Goal: Information Seeking & Learning: Find contact information

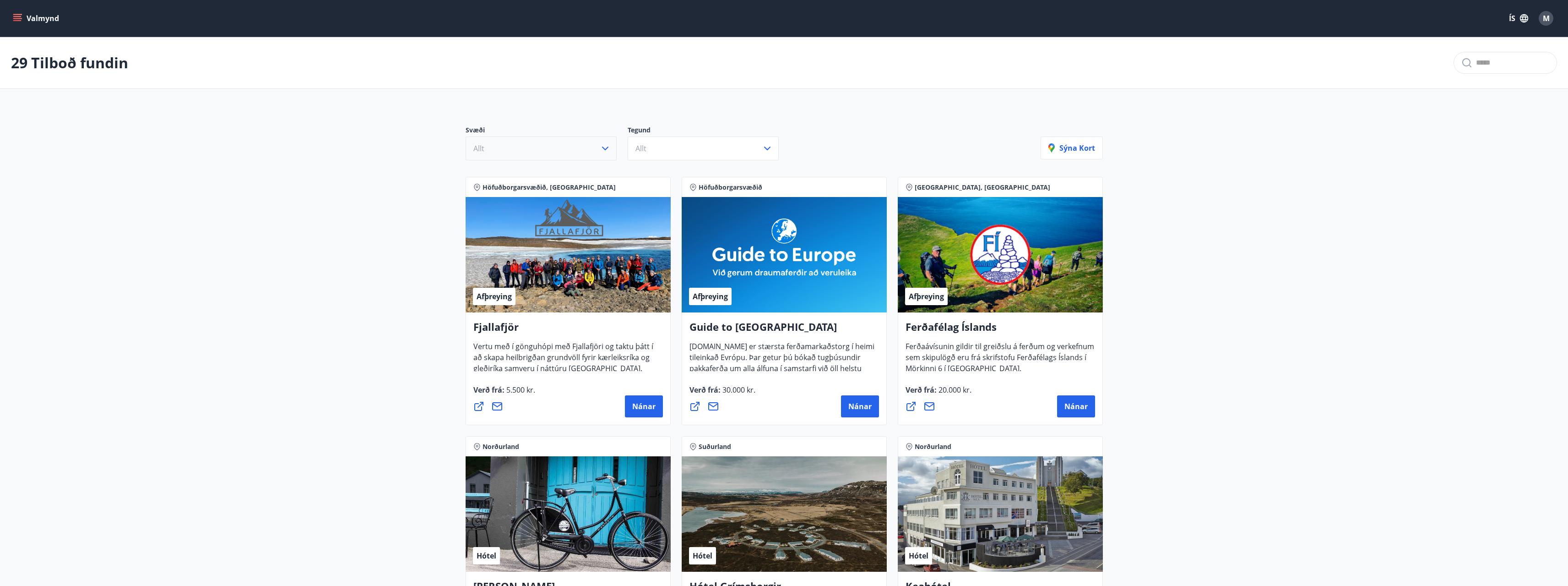
click at [611, 154] on button "Allt" at bounding box center [541, 148] width 151 height 24
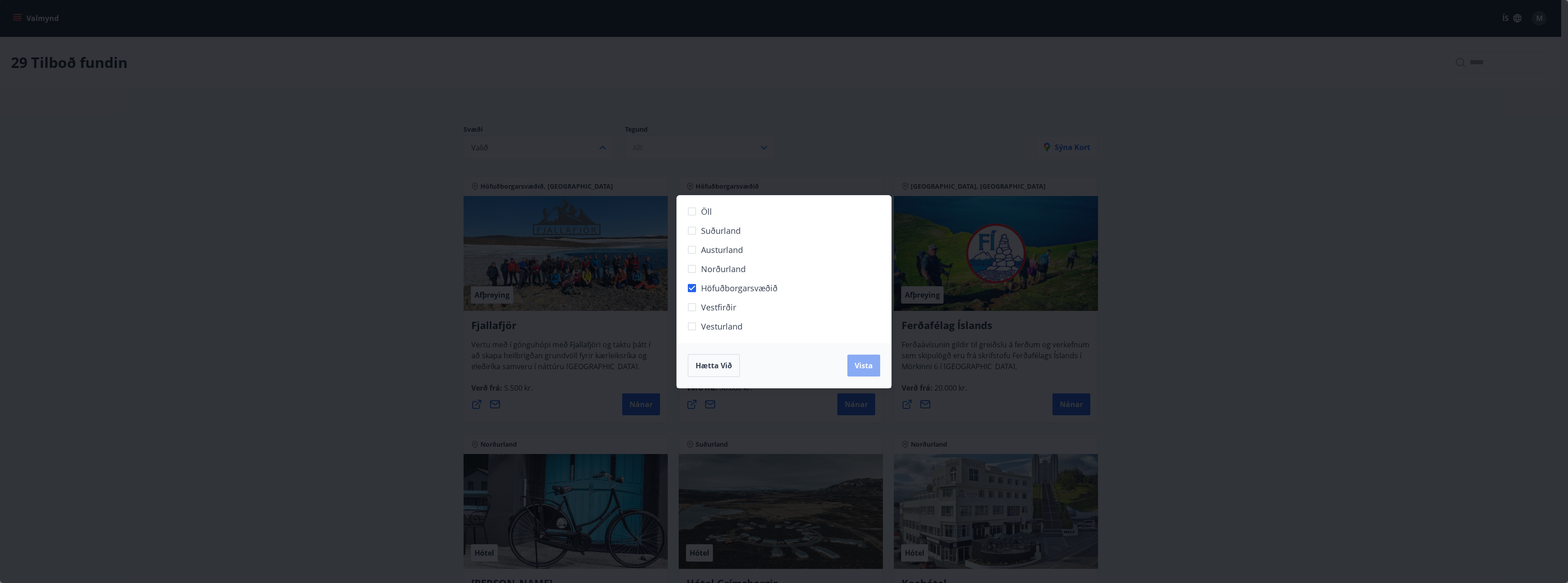
click at [863, 364] on span "Vista" at bounding box center [864, 365] width 19 height 10
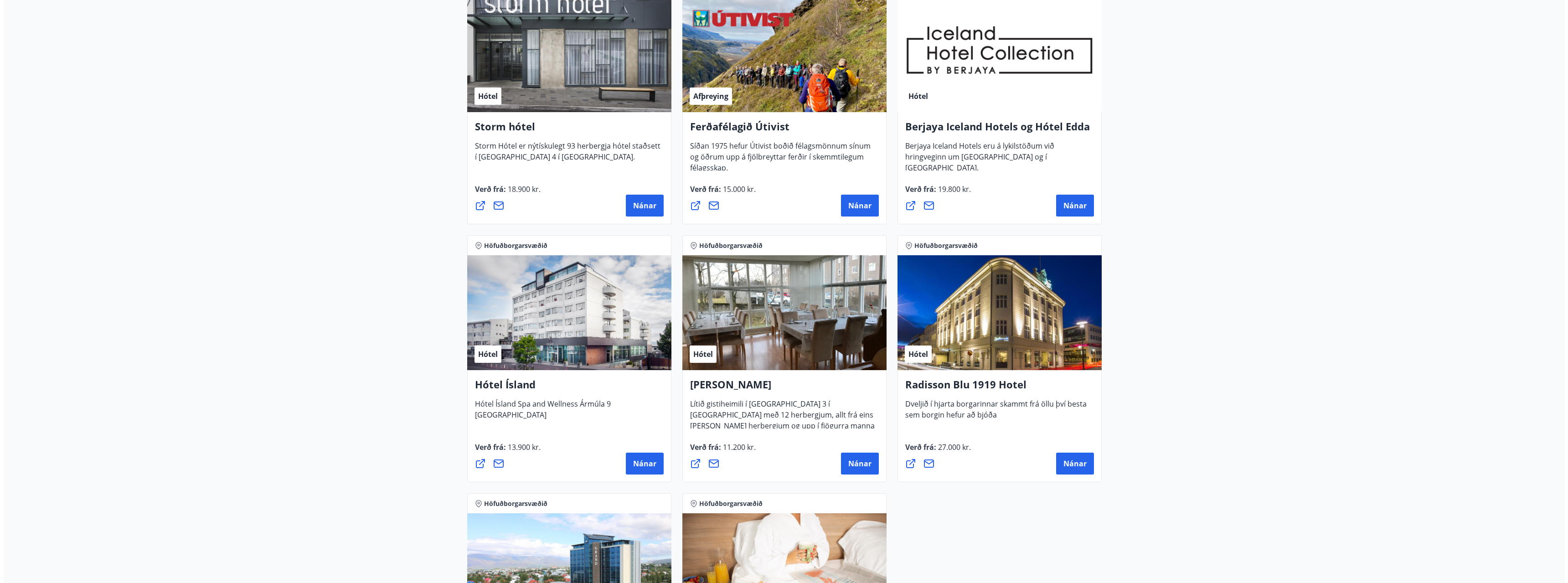
scroll to position [501, 0]
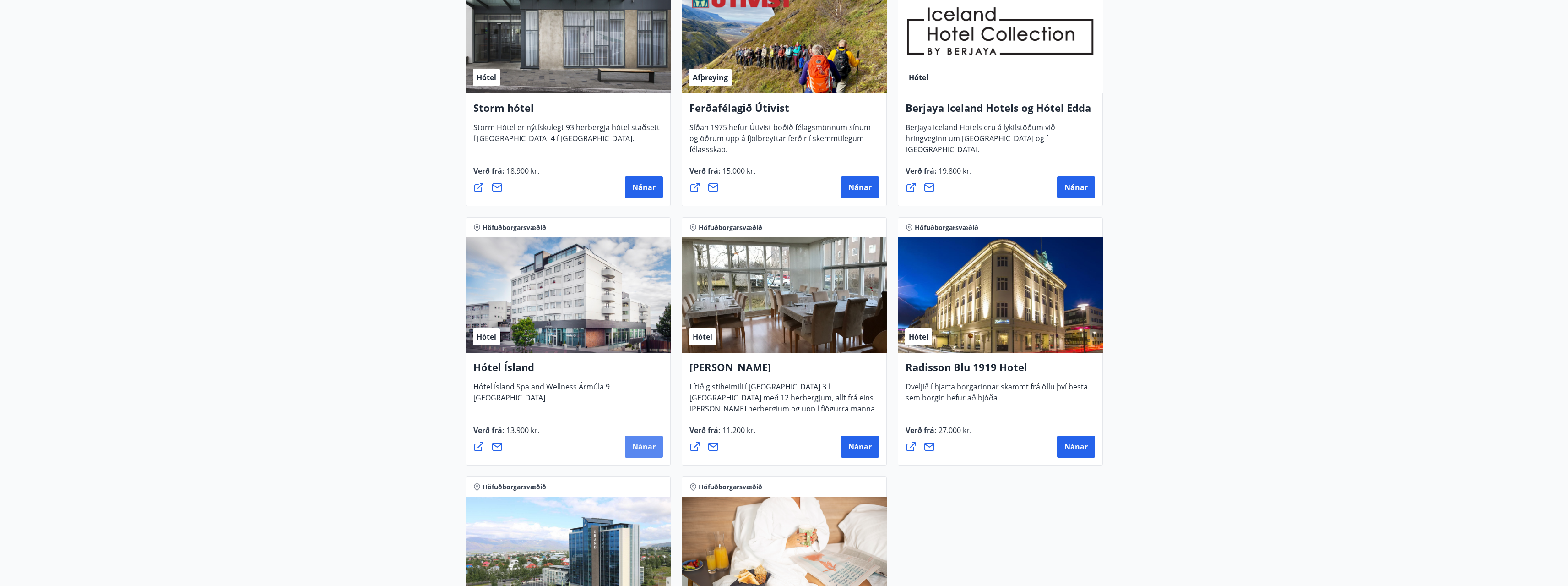
click at [639, 441] on span "Nánar" at bounding box center [643, 446] width 23 height 10
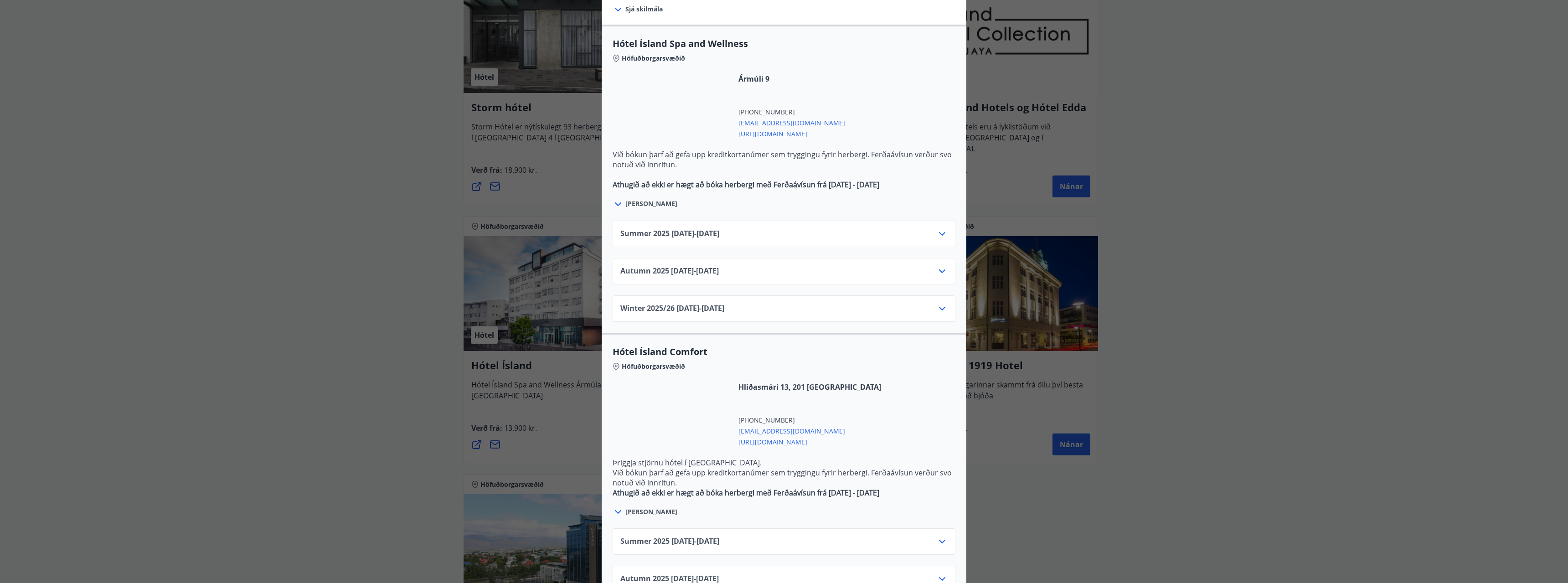
scroll to position [527, 0]
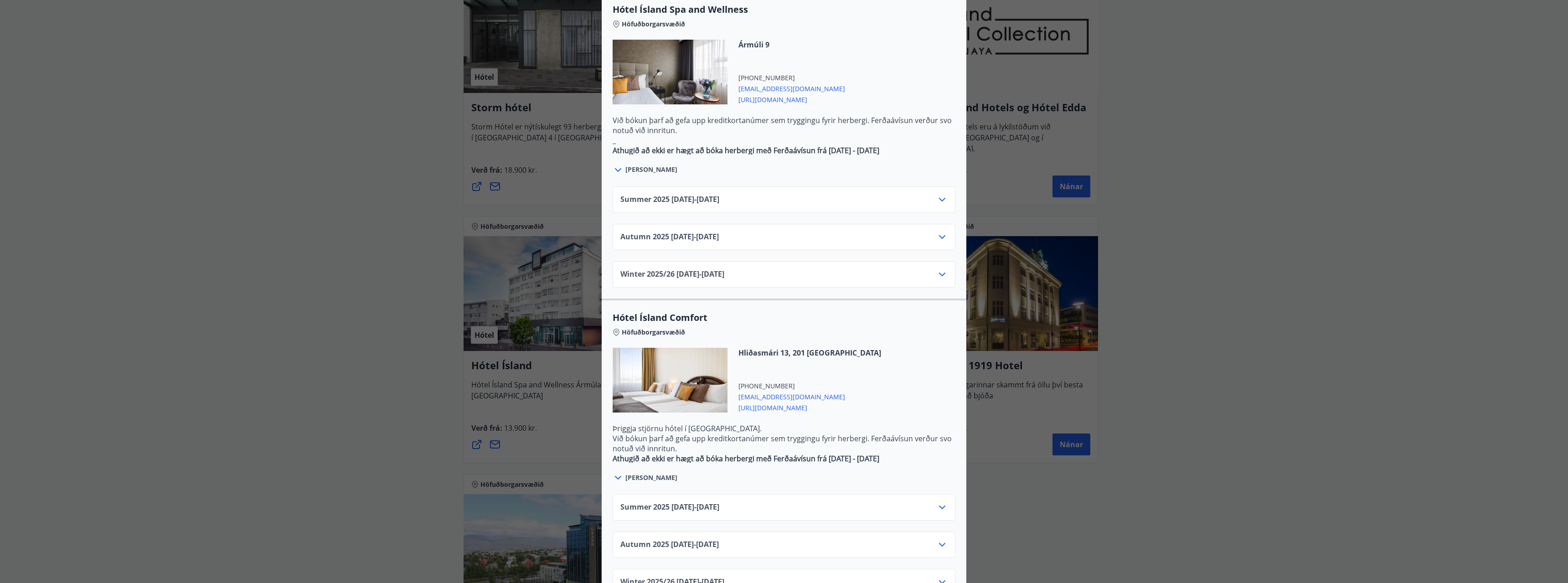
click at [938, 194] on icon at bounding box center [942, 199] width 11 height 11
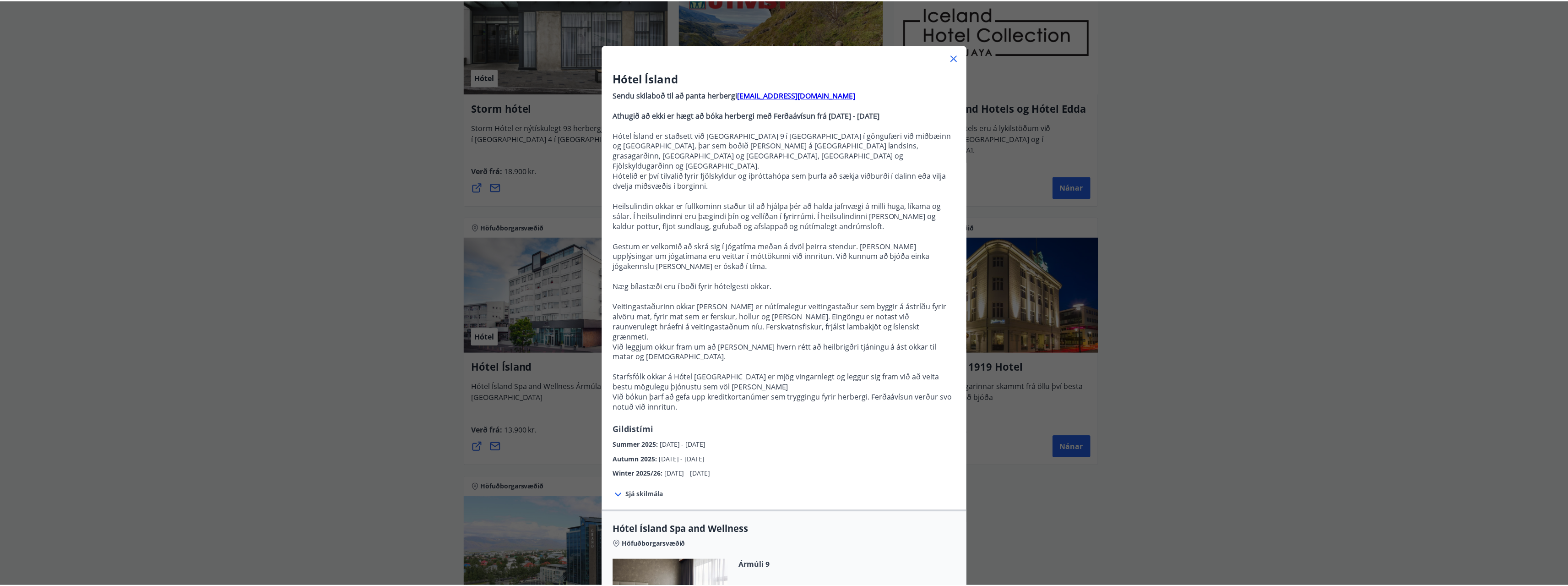
scroll to position [0, 0]
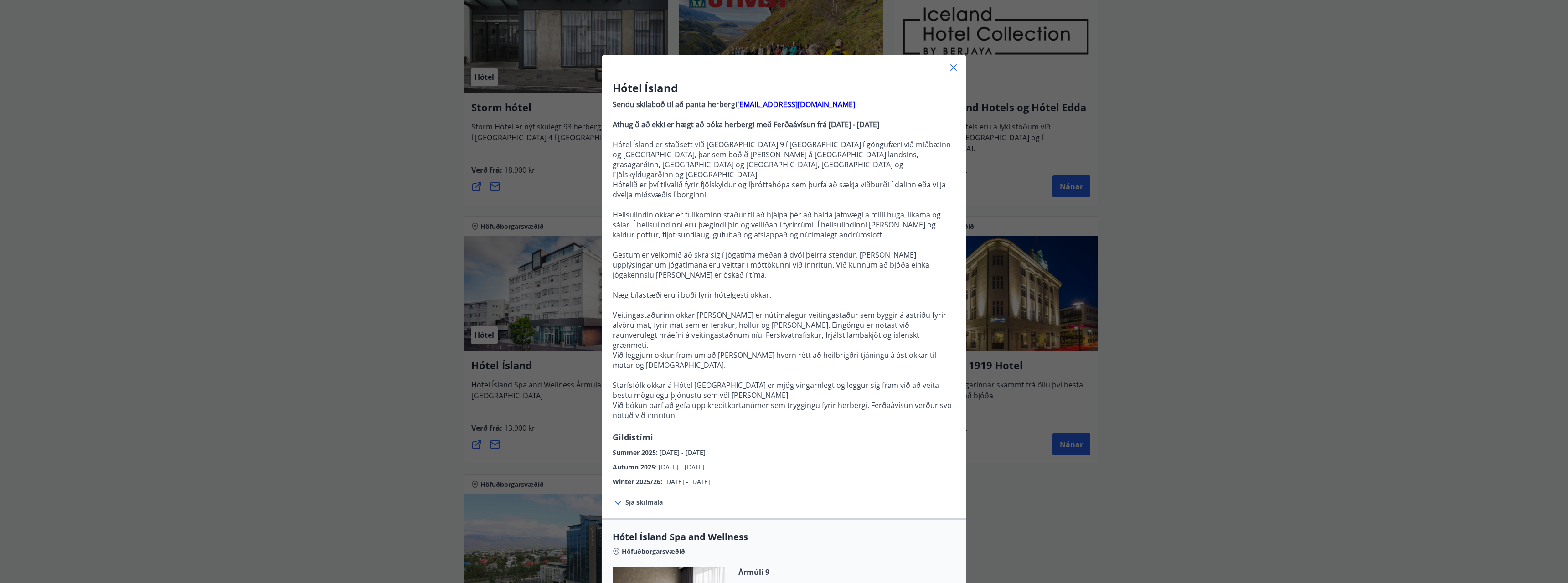
click at [948, 64] on icon at bounding box center [953, 67] width 11 height 11
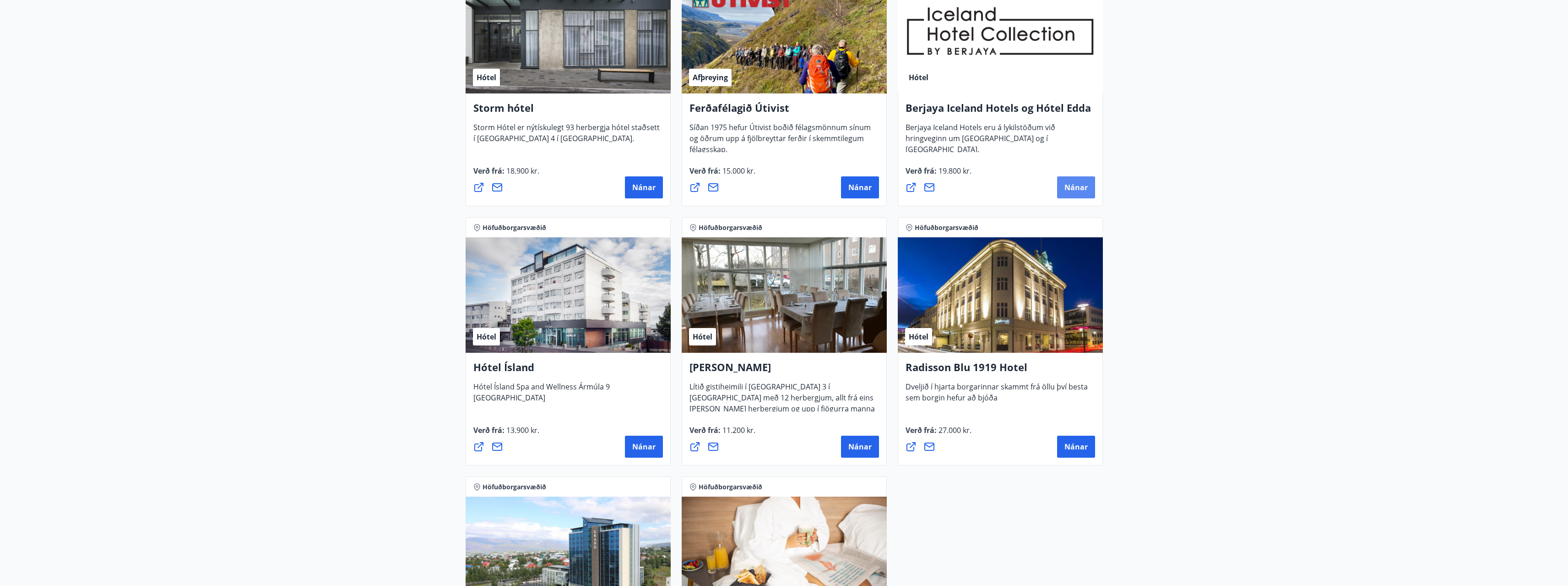
click at [1075, 188] on span "Nánar" at bounding box center [1076, 187] width 23 height 10
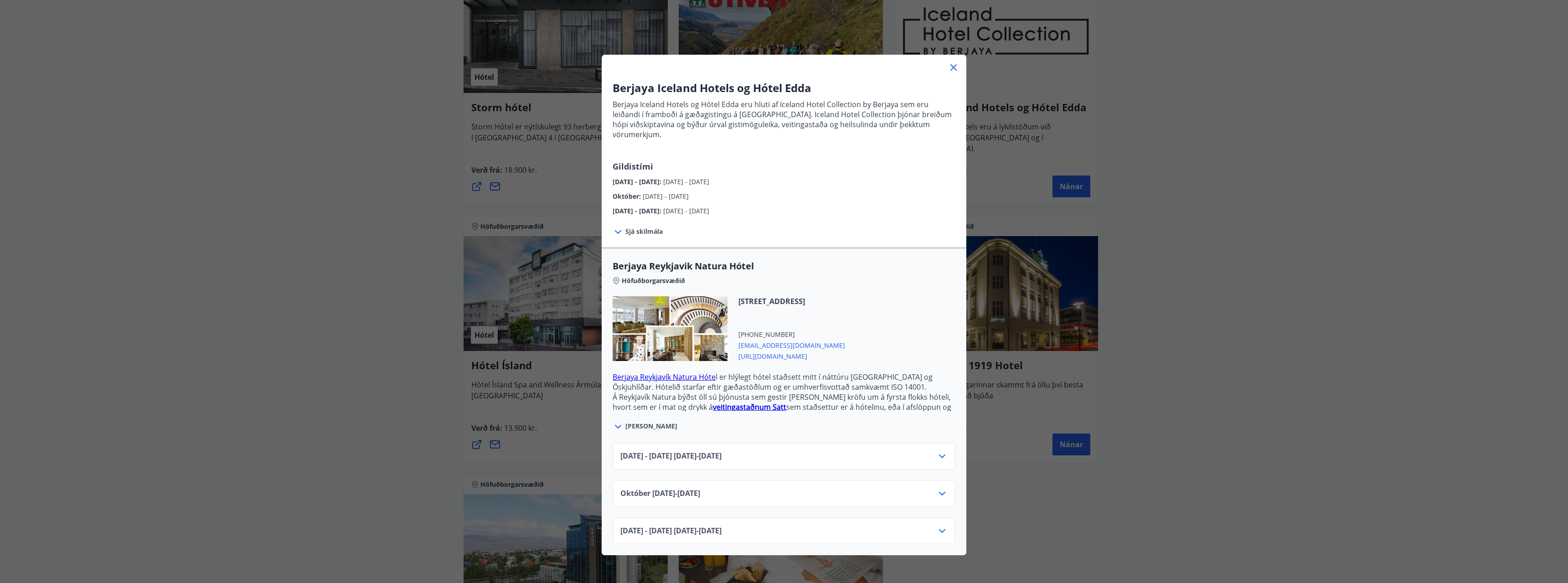
click at [940, 451] on icon at bounding box center [942, 456] width 11 height 11
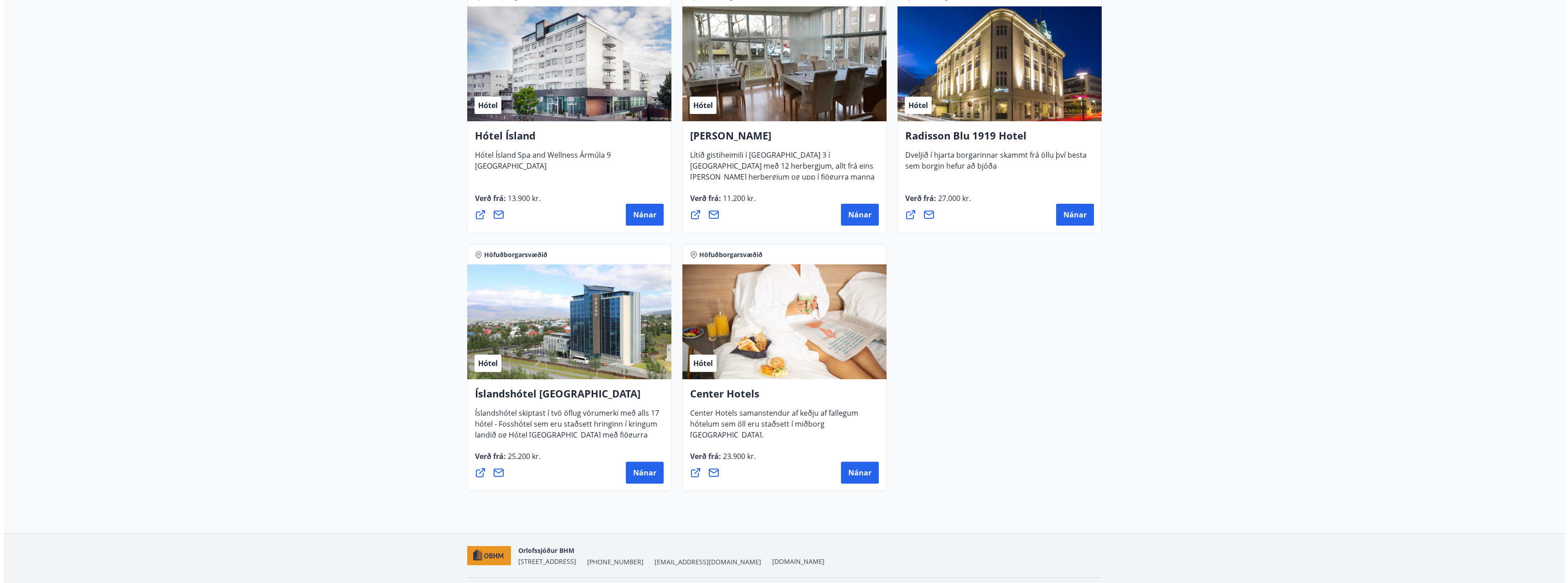
scroll to position [758, 0]
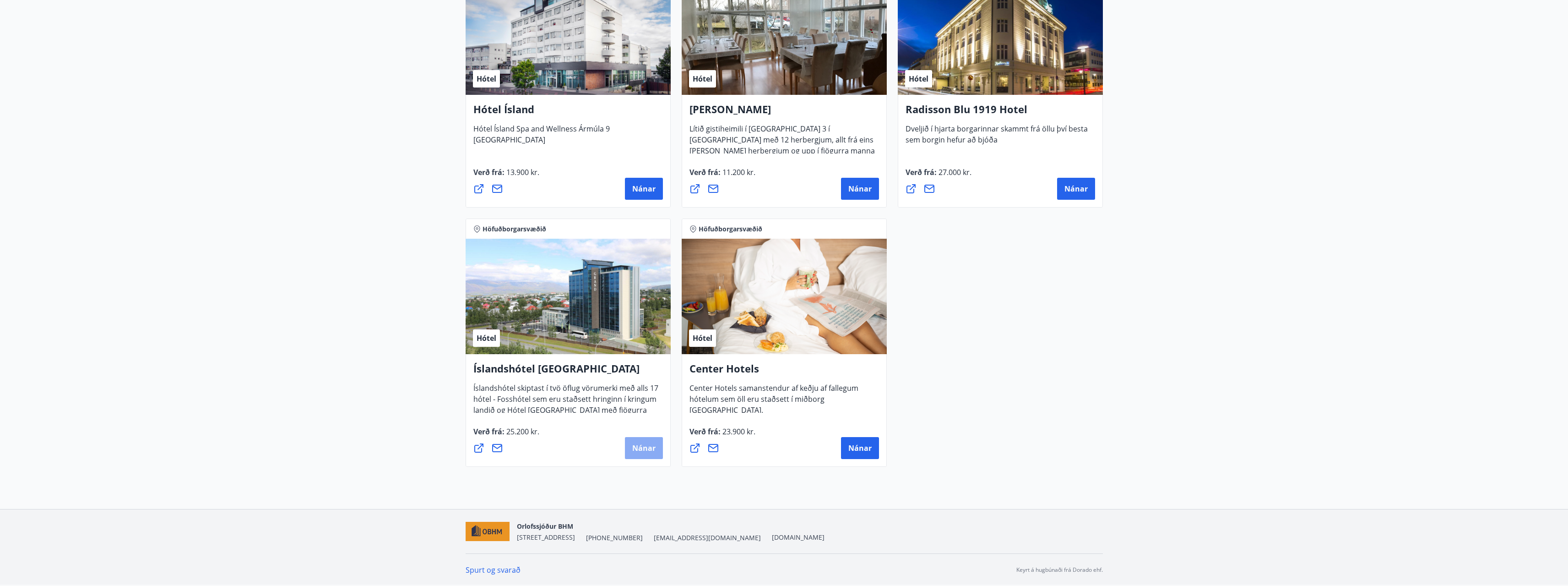
click at [637, 452] on span "Nánar" at bounding box center [643, 448] width 23 height 10
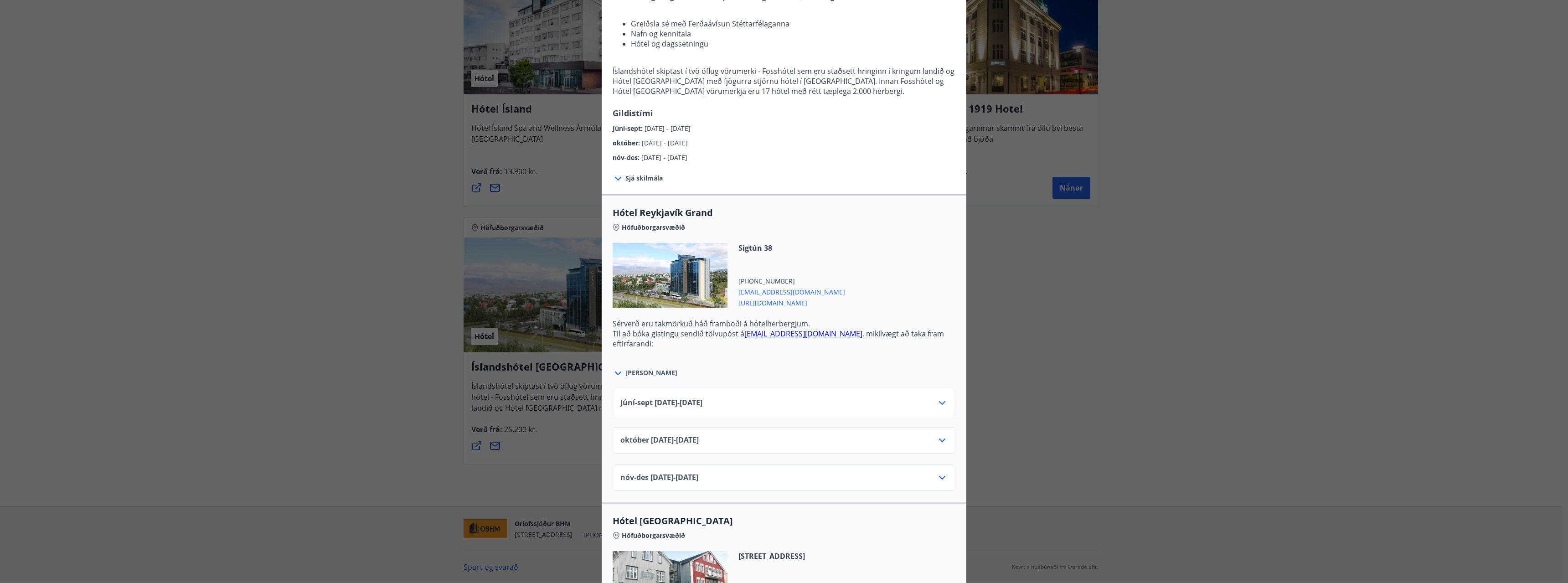
scroll to position [136, 0]
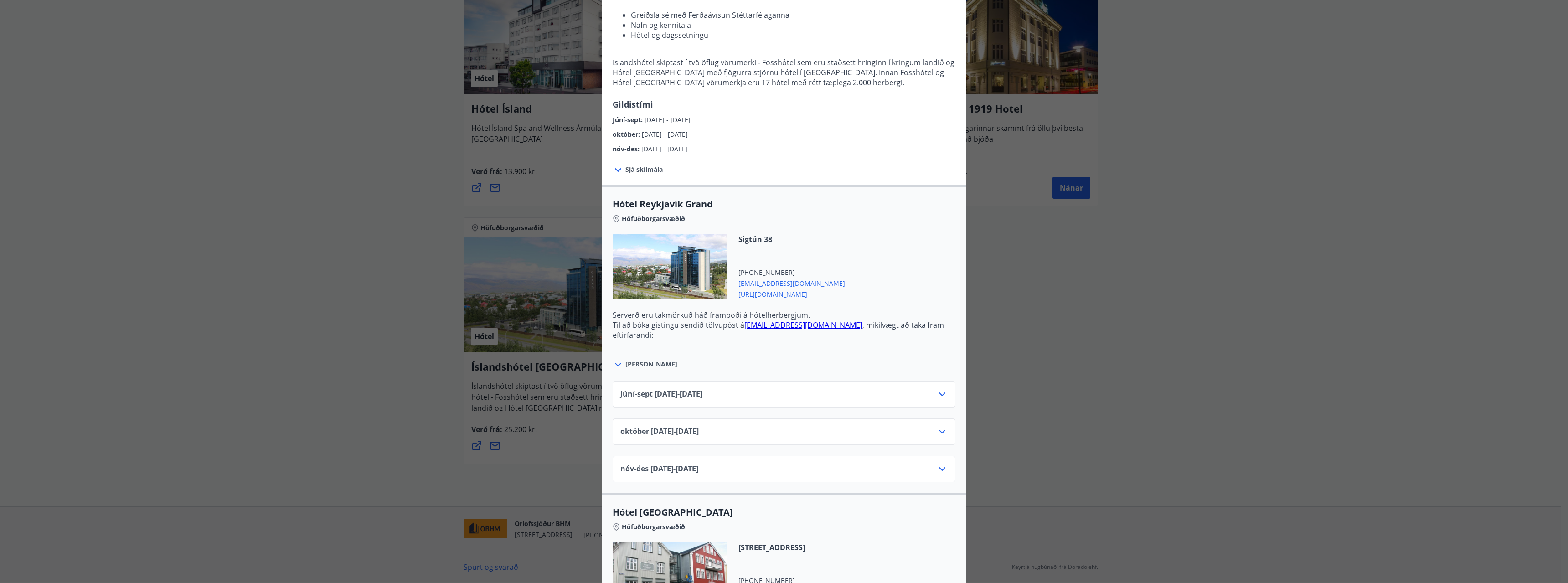
click at [937, 393] on icon at bounding box center [942, 394] width 11 height 11
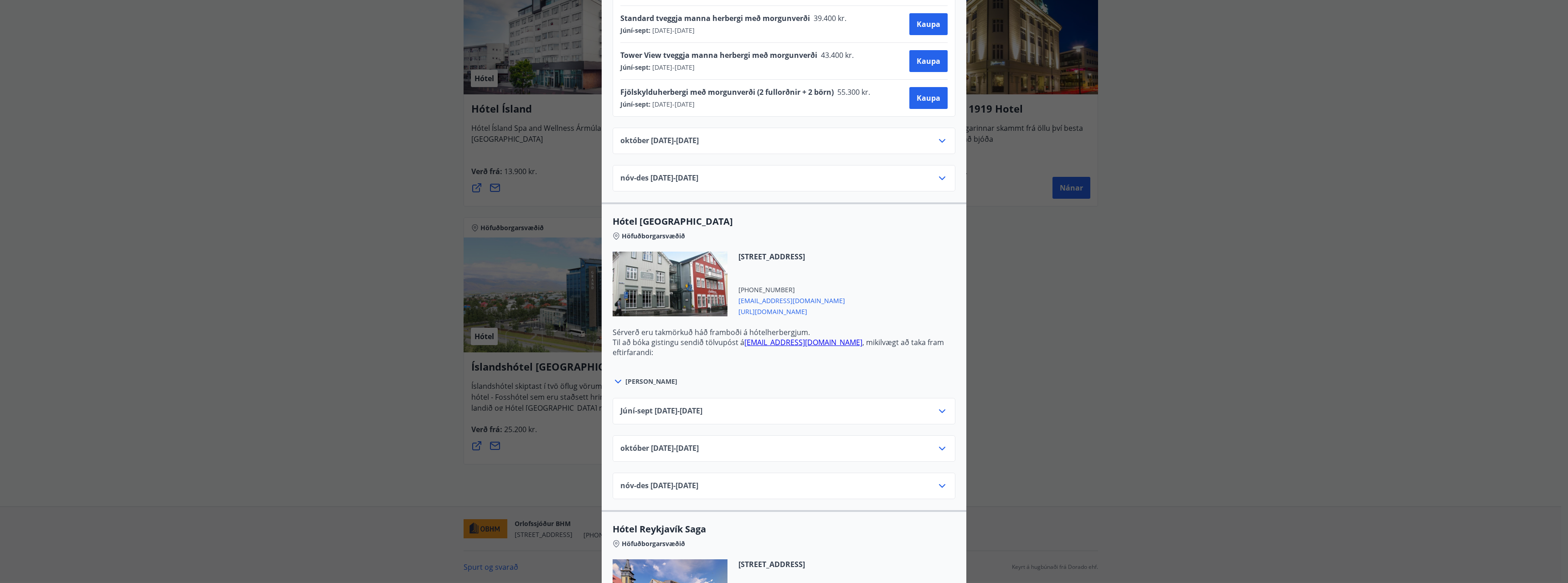
scroll to position [547, 0]
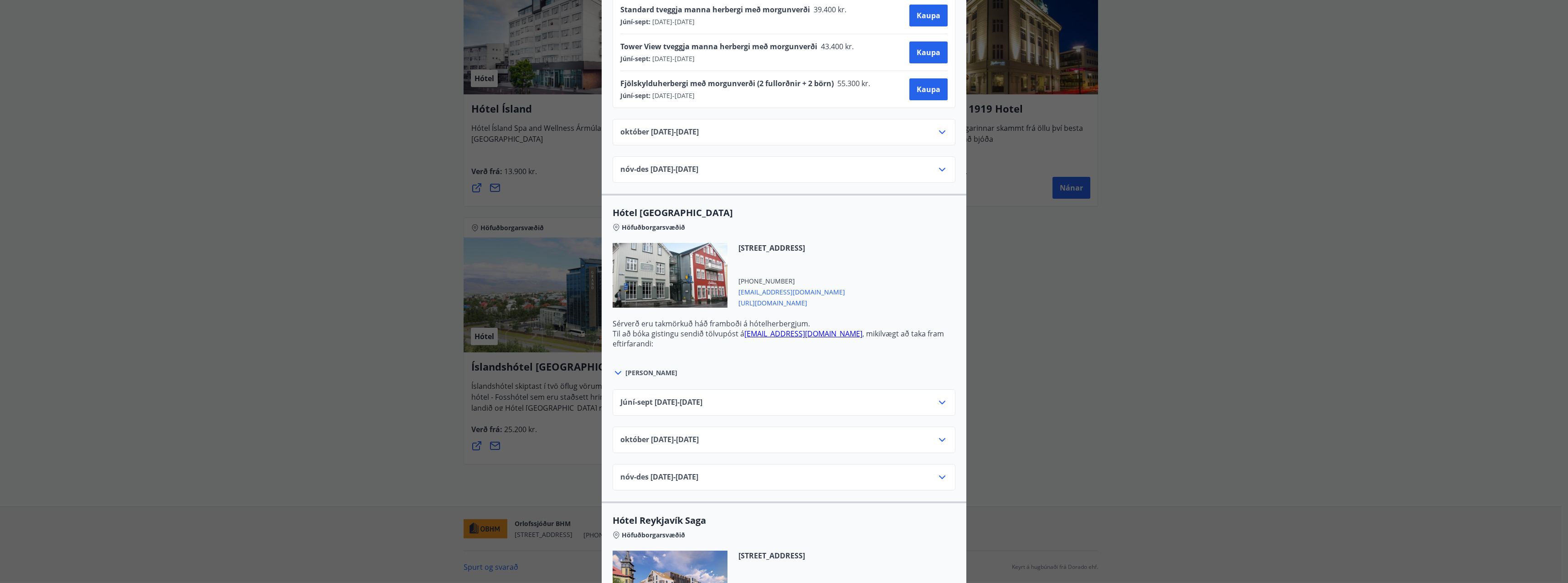
click at [938, 401] on icon at bounding box center [942, 402] width 11 height 11
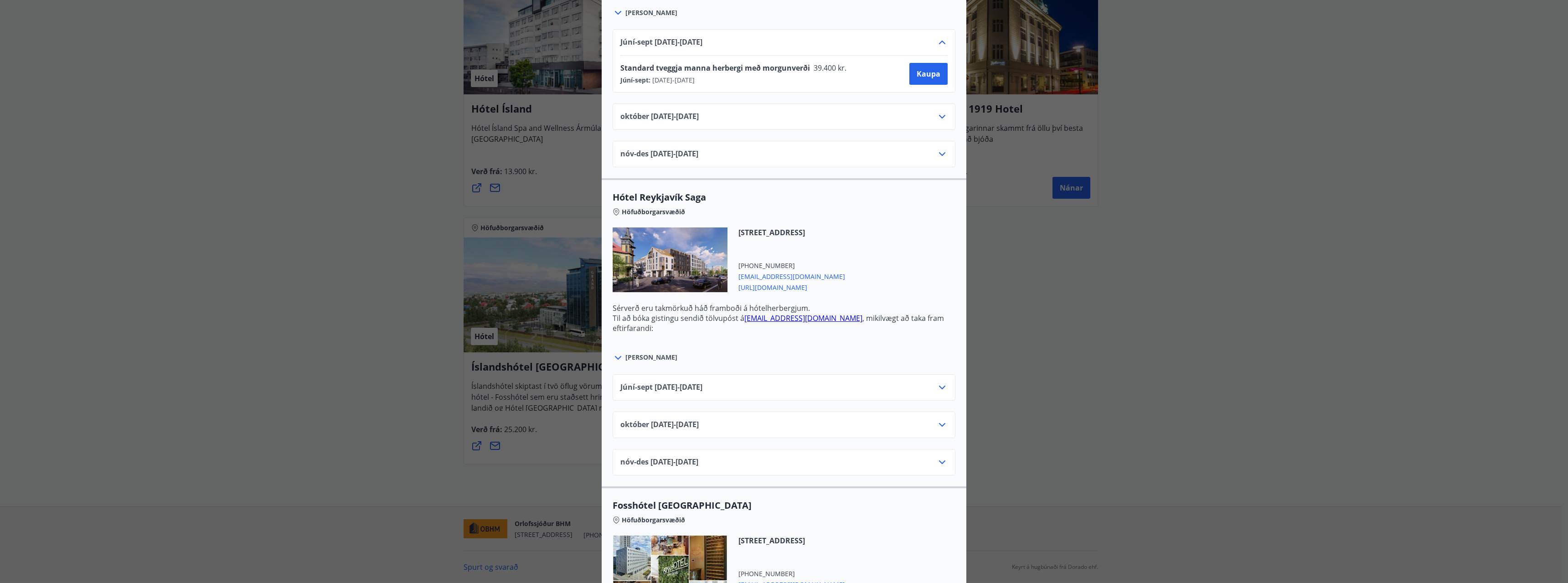
scroll to position [911, 0]
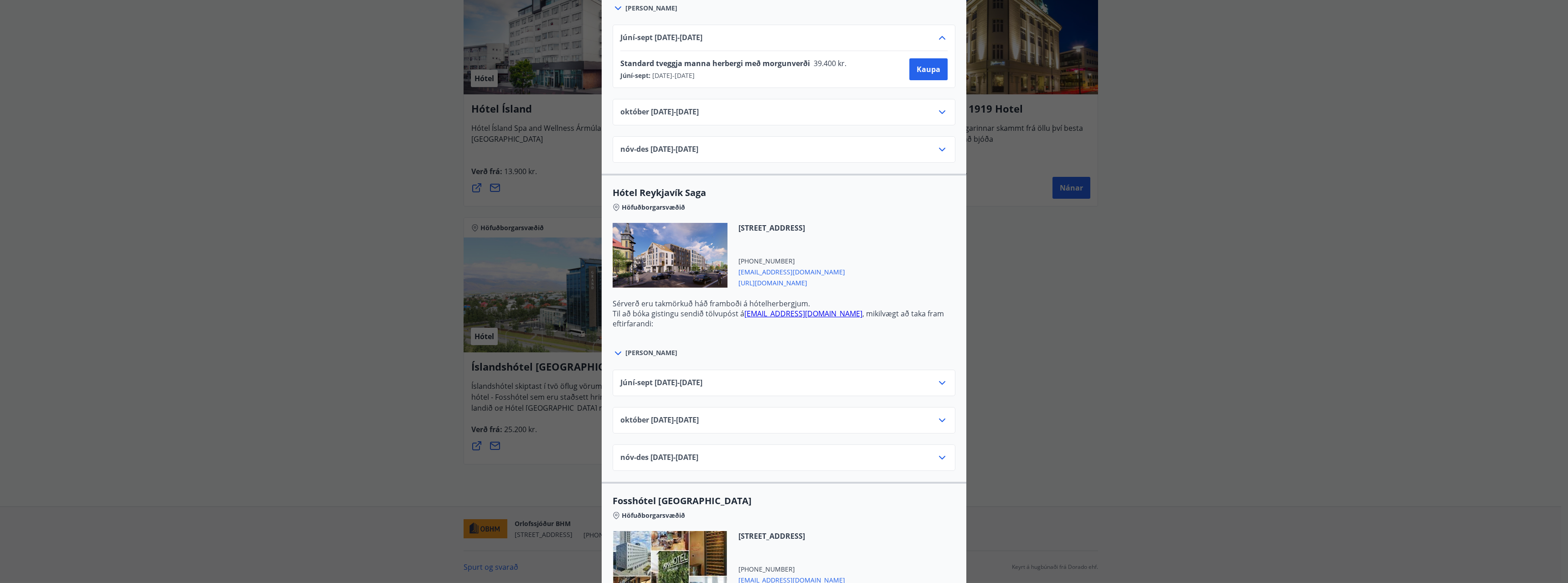
click at [942, 383] on icon at bounding box center [942, 382] width 11 height 11
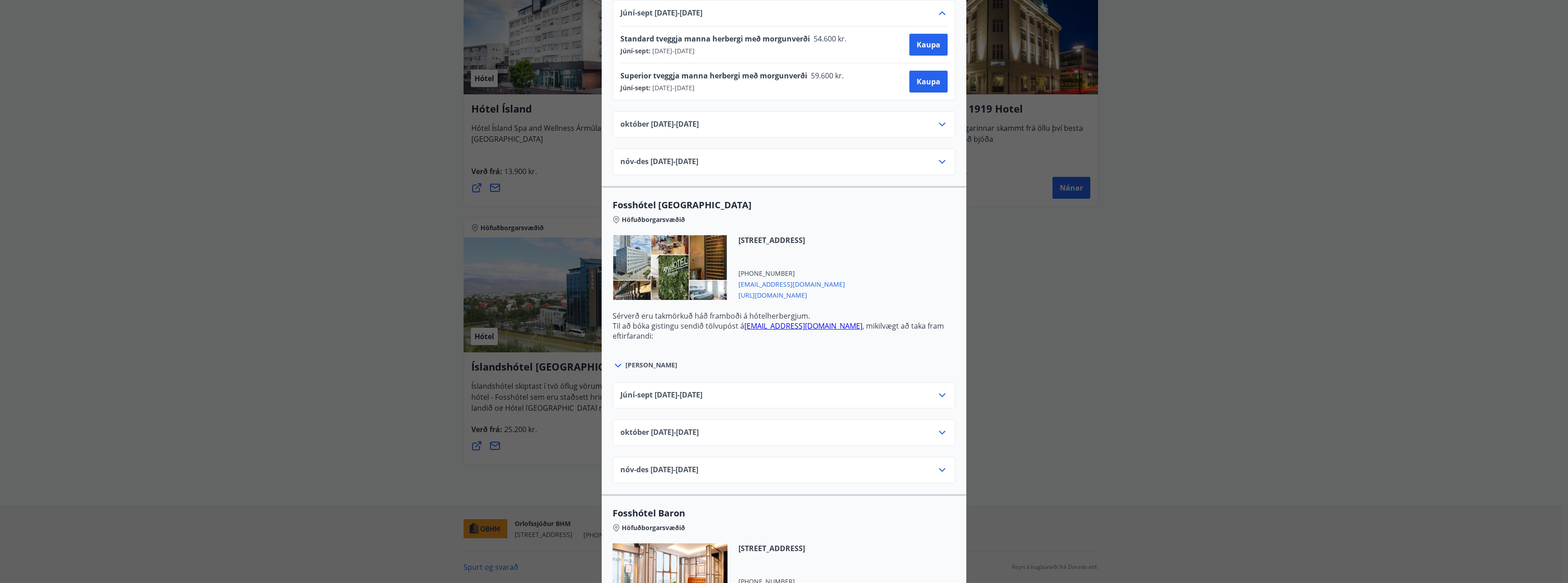
scroll to position [1321, 0]
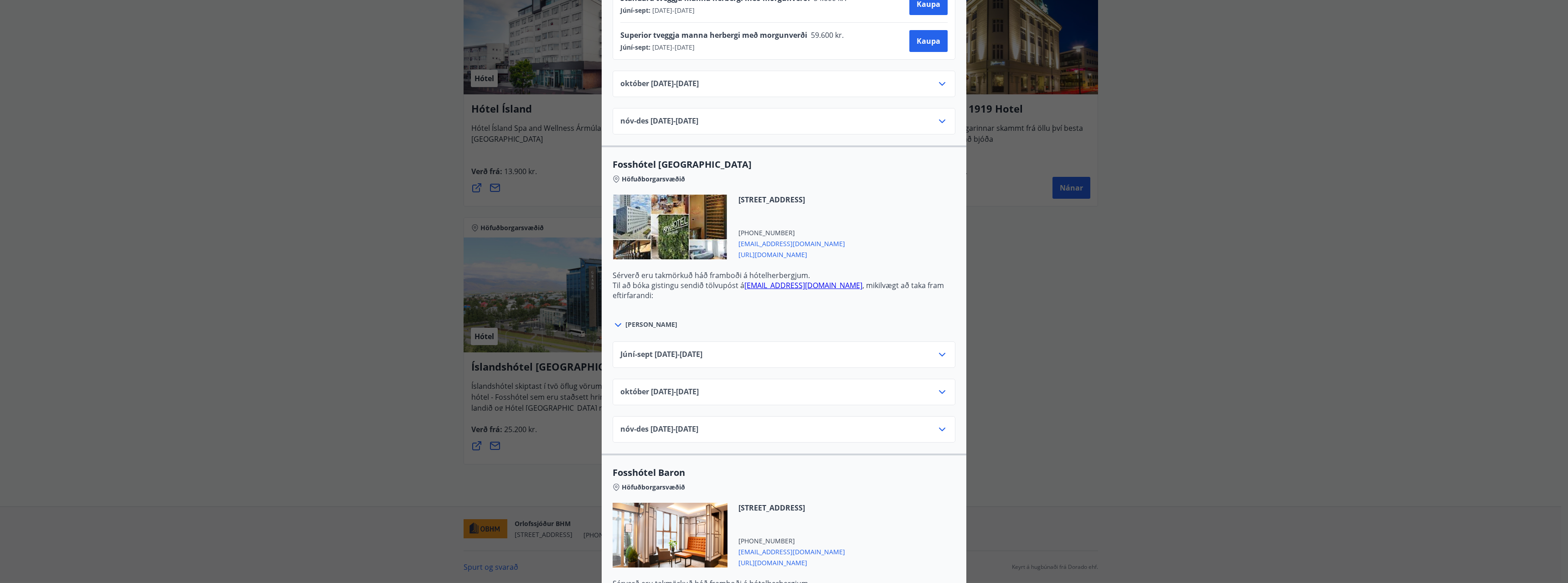
click at [937, 354] on icon at bounding box center [942, 354] width 11 height 11
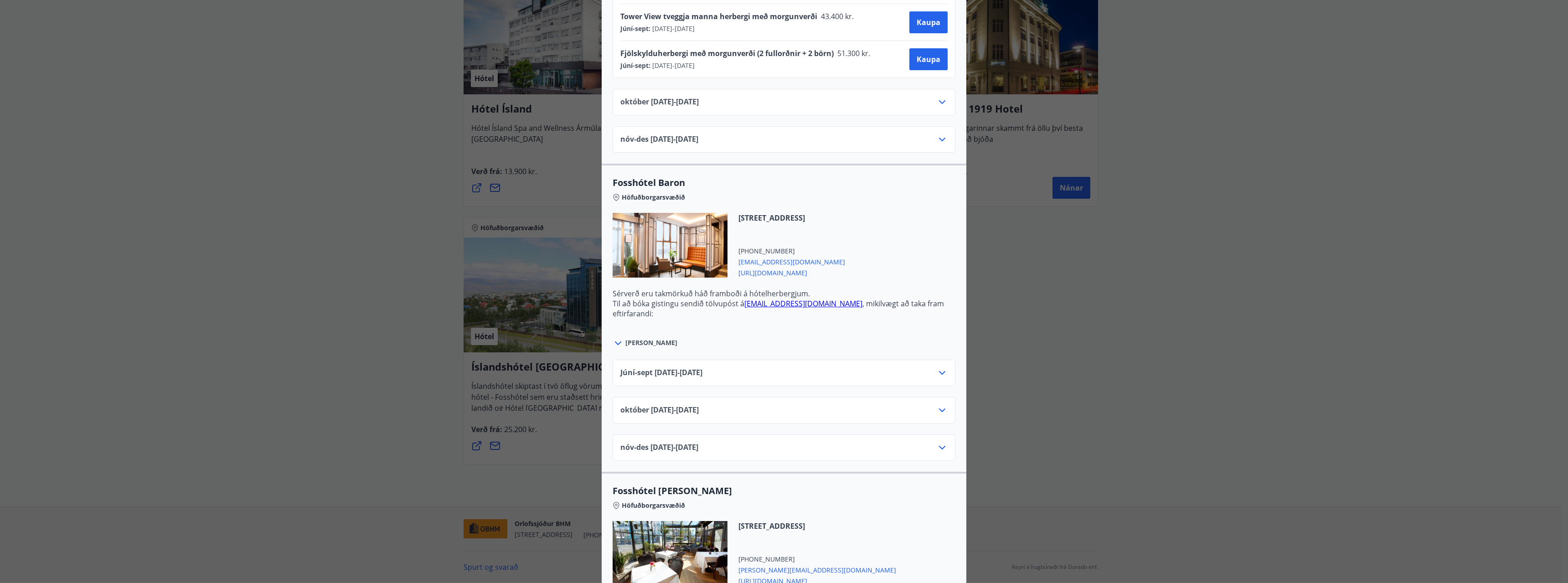
scroll to position [1731, 0]
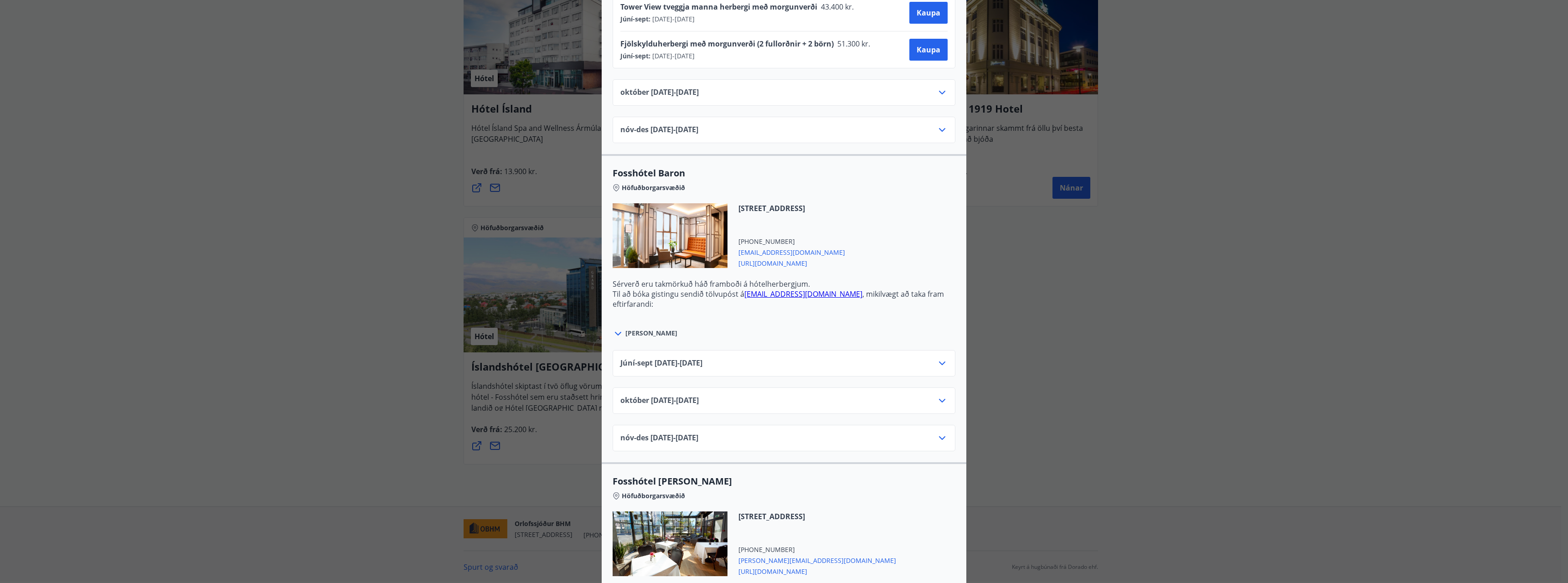
click at [937, 359] on icon at bounding box center [942, 363] width 11 height 11
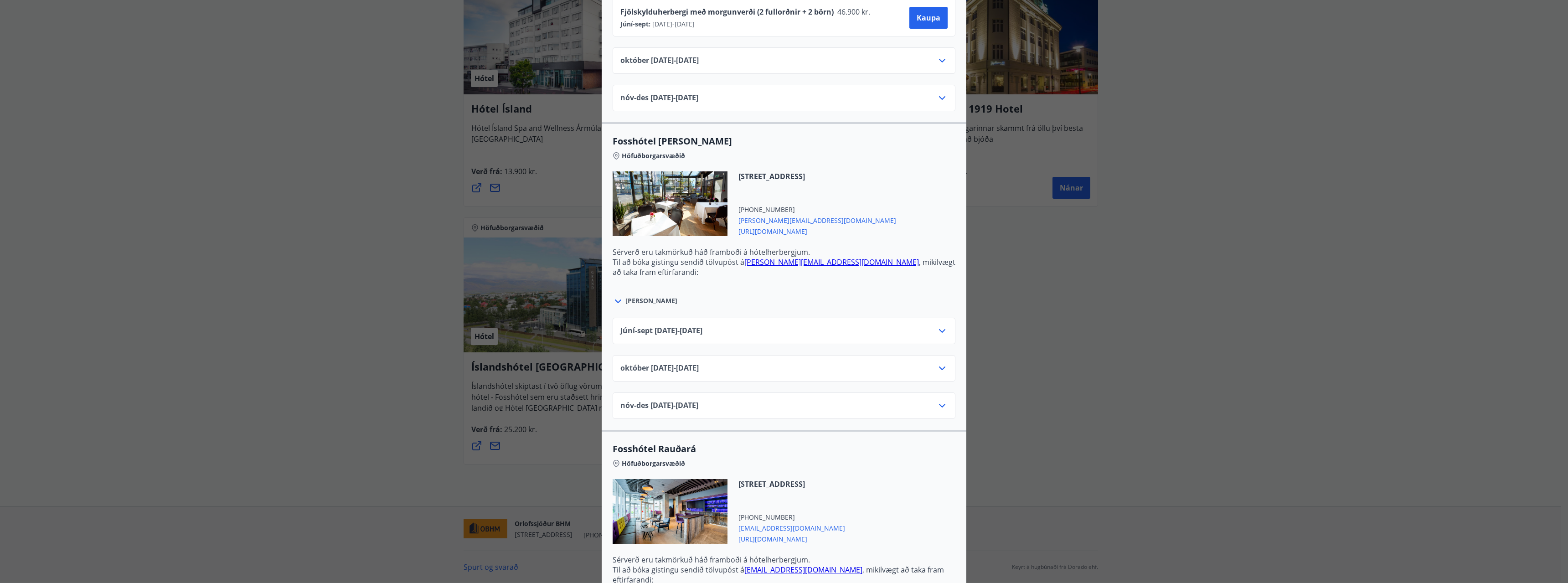
scroll to position [2186, 0]
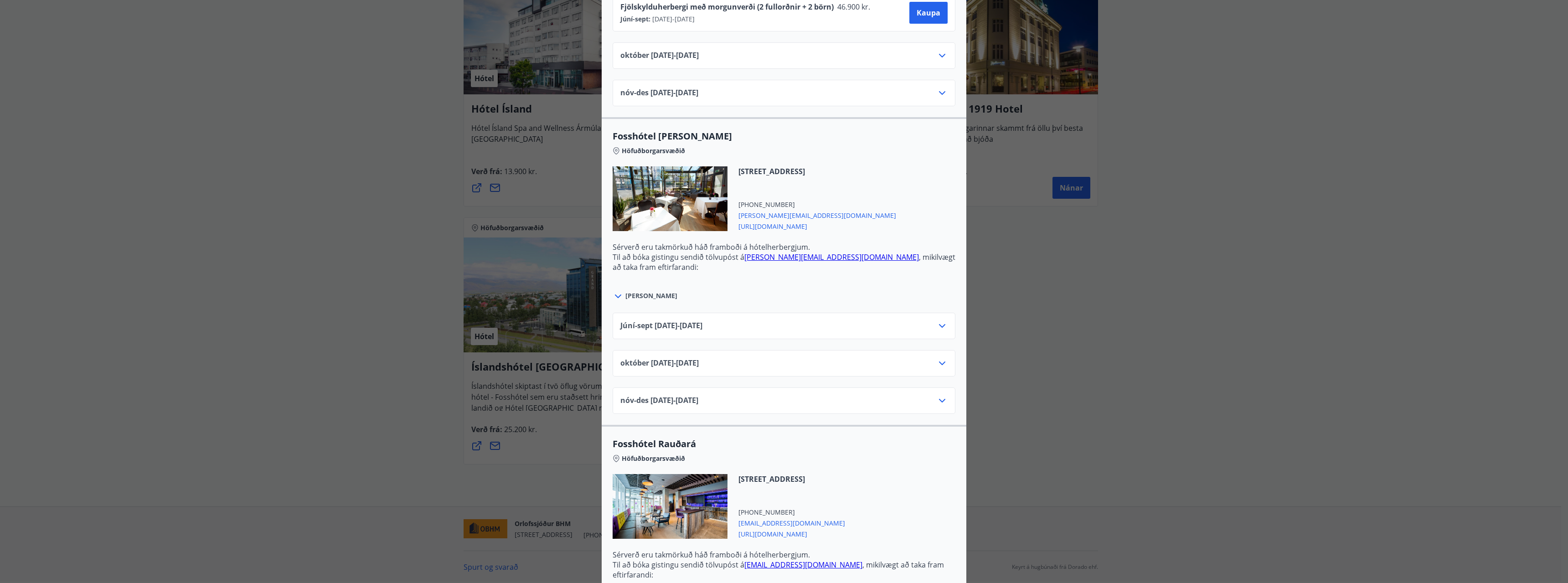
click at [937, 324] on icon at bounding box center [942, 325] width 11 height 11
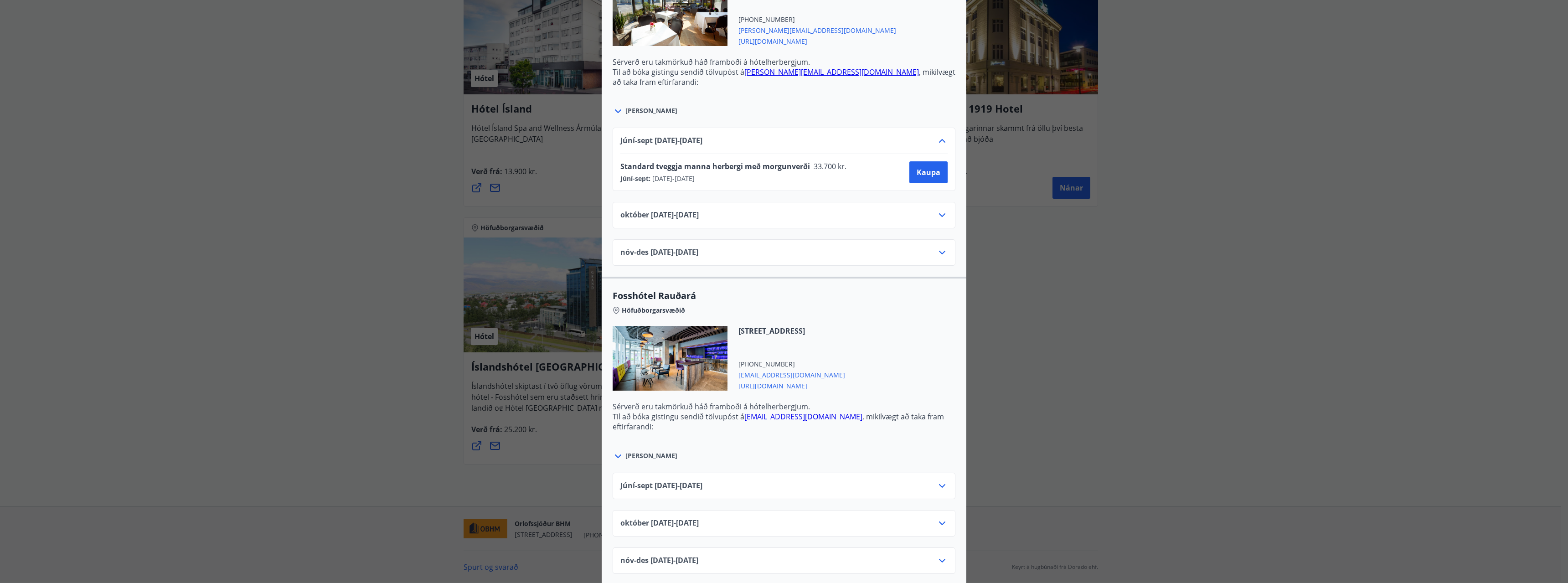
scroll to position [2380, 0]
click at [943, 479] on icon at bounding box center [942, 483] width 11 height 11
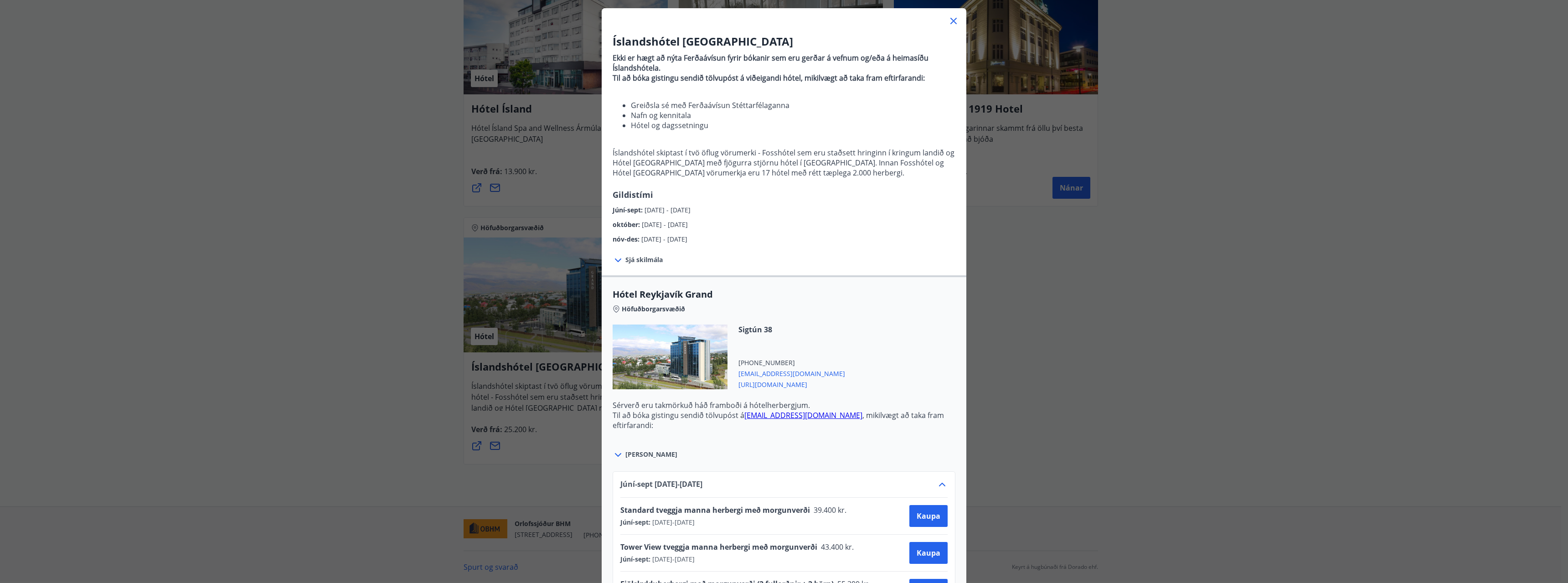
scroll to position [0, 0]
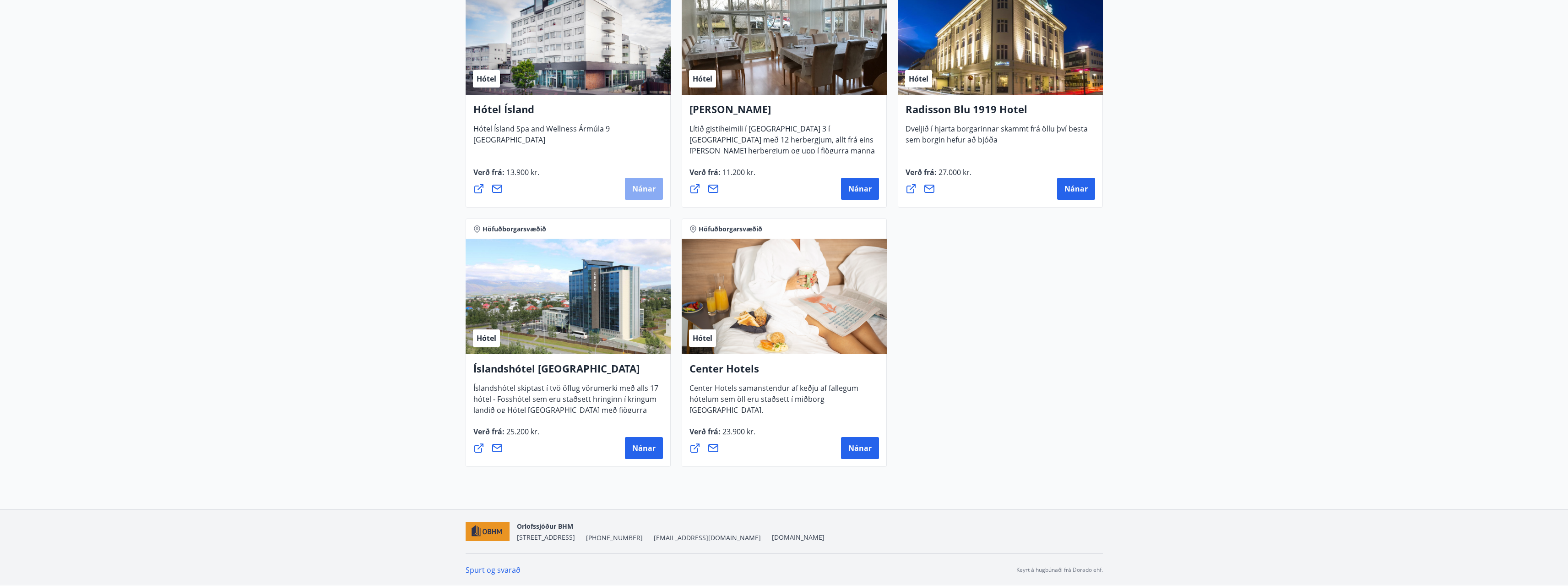
click at [643, 181] on button "Nánar" at bounding box center [644, 189] width 38 height 22
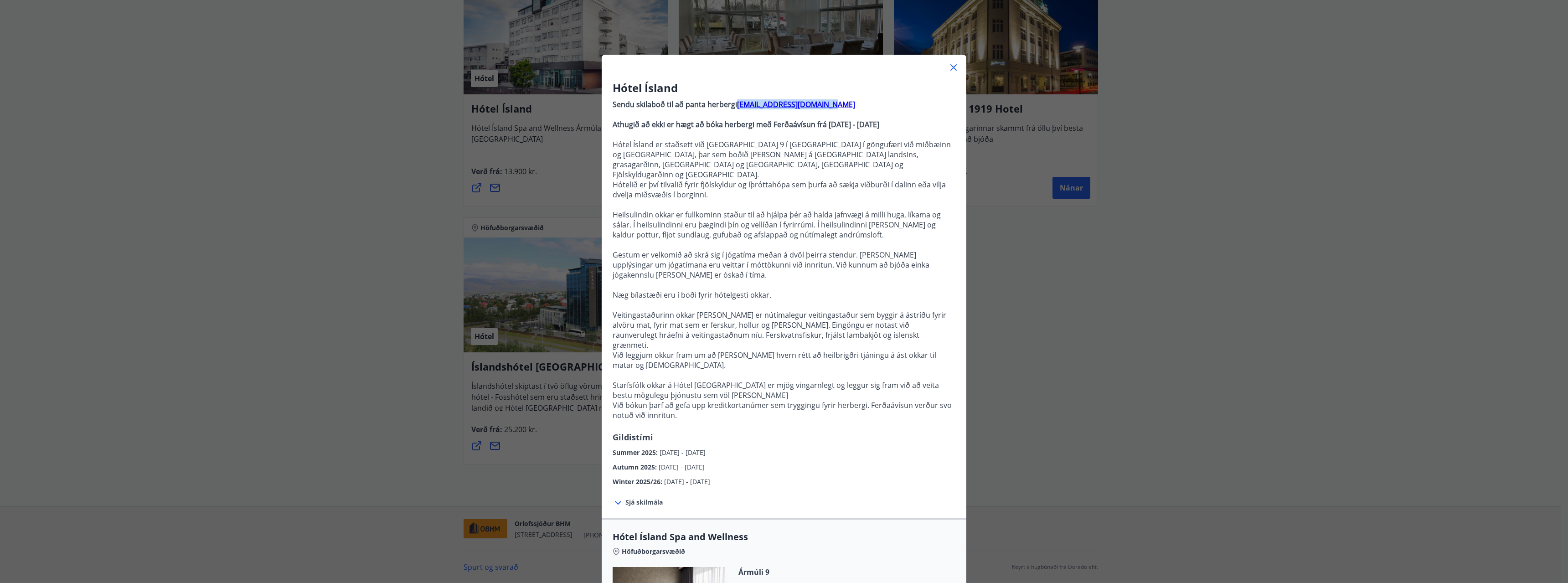
drag, startPoint x: 822, startPoint y: 105, endPoint x: 734, endPoint y: 107, distance: 88.0
click at [734, 107] on p "Sendu skilaboð til að panta herbergi [EMAIL_ADDRESS][DOMAIN_NAME]" at bounding box center [784, 104] width 343 height 10
copy strong "[EMAIL_ADDRESS][DOMAIN_NAME]"
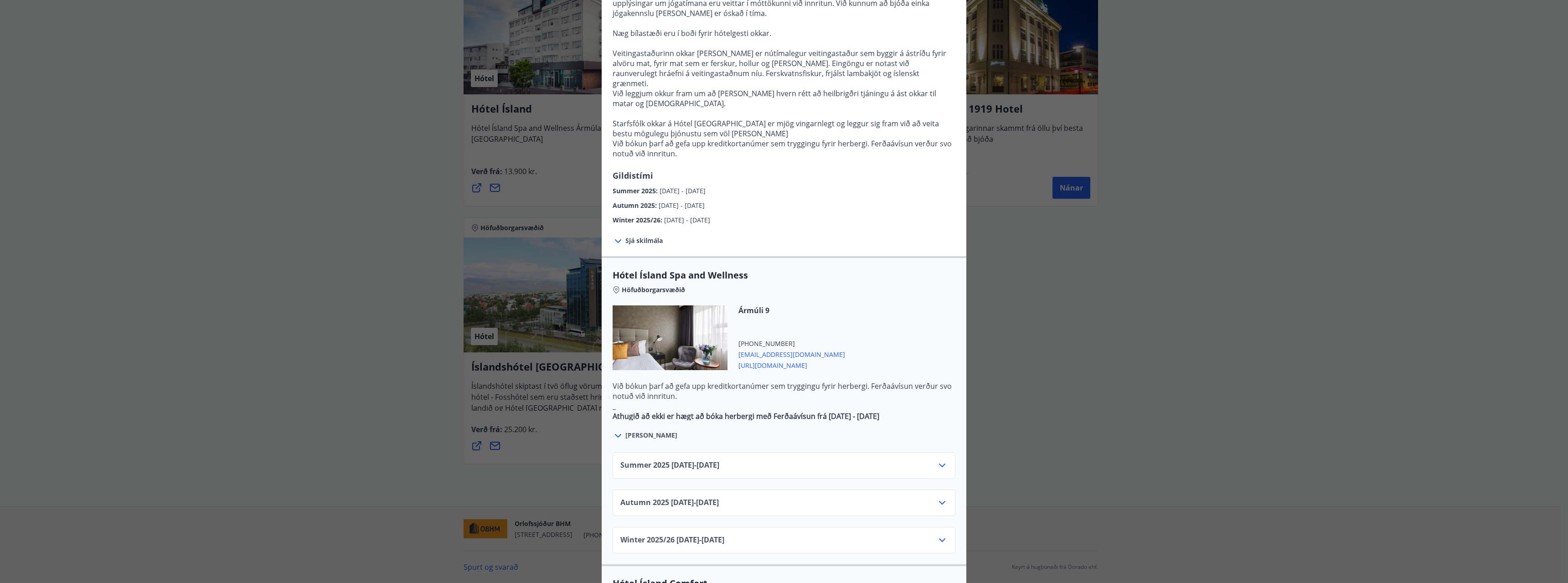
scroll to position [319, 0]
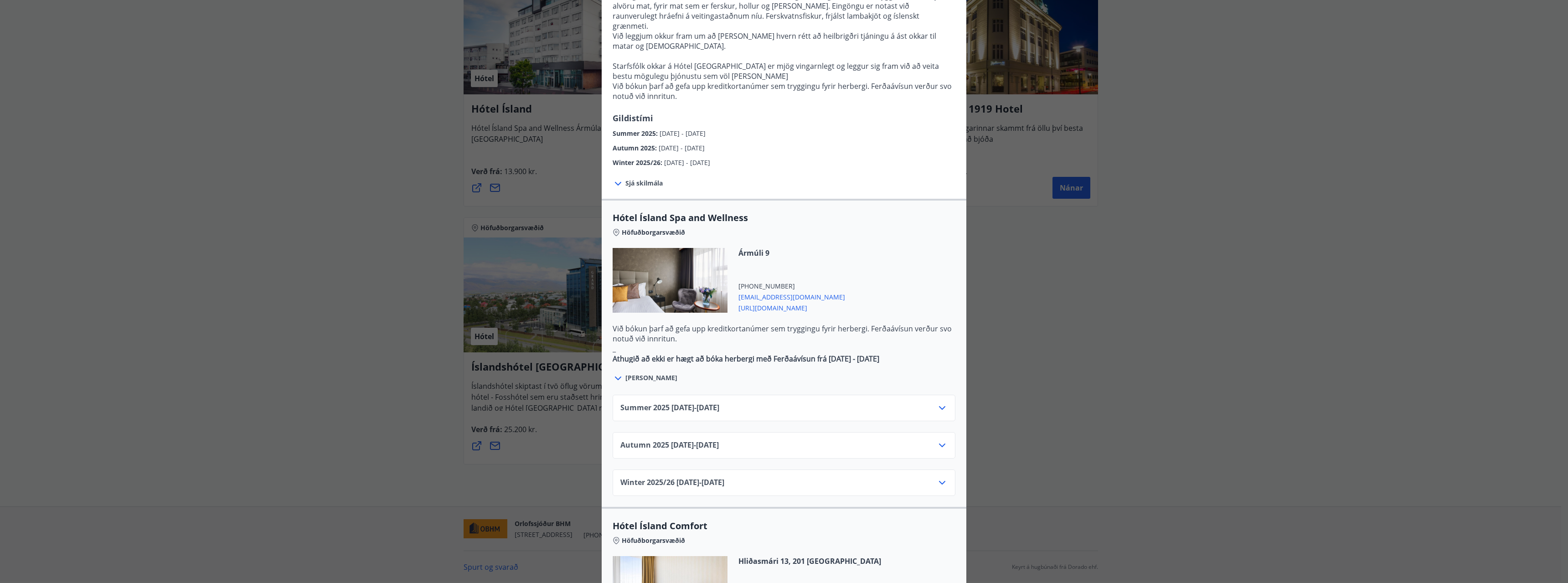
click at [940, 403] on icon at bounding box center [942, 408] width 11 height 11
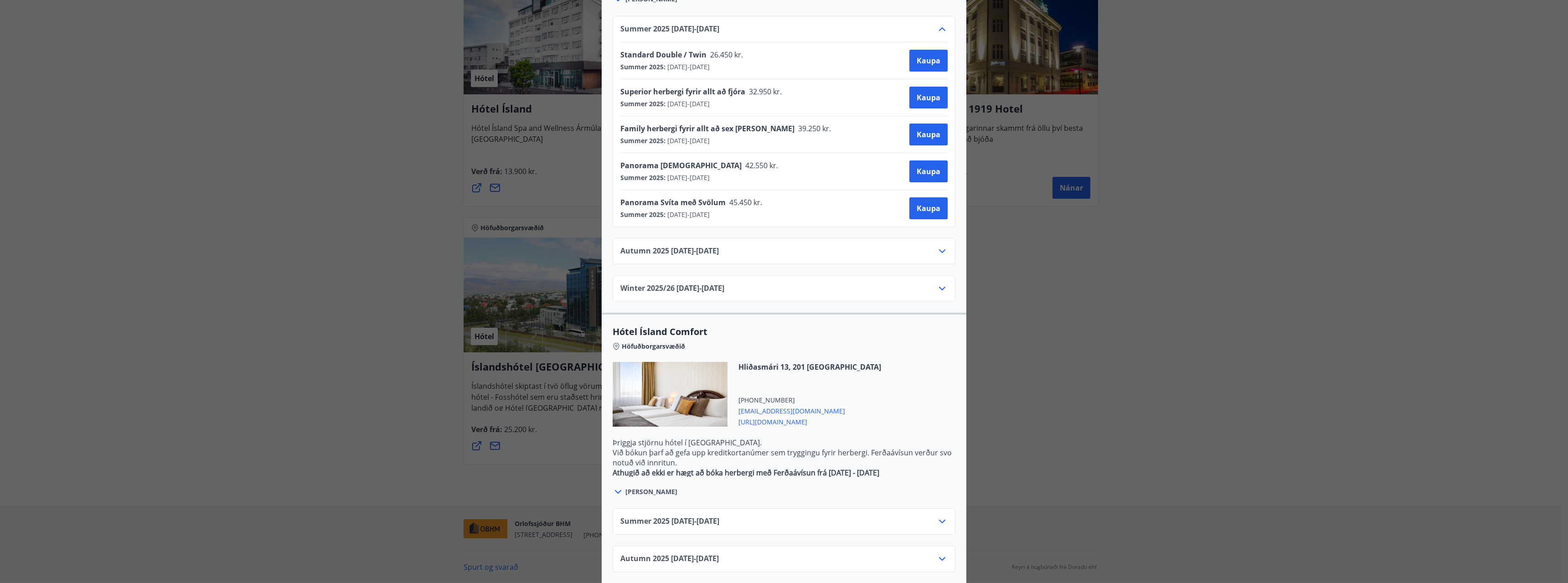
scroll to position [712, 0]
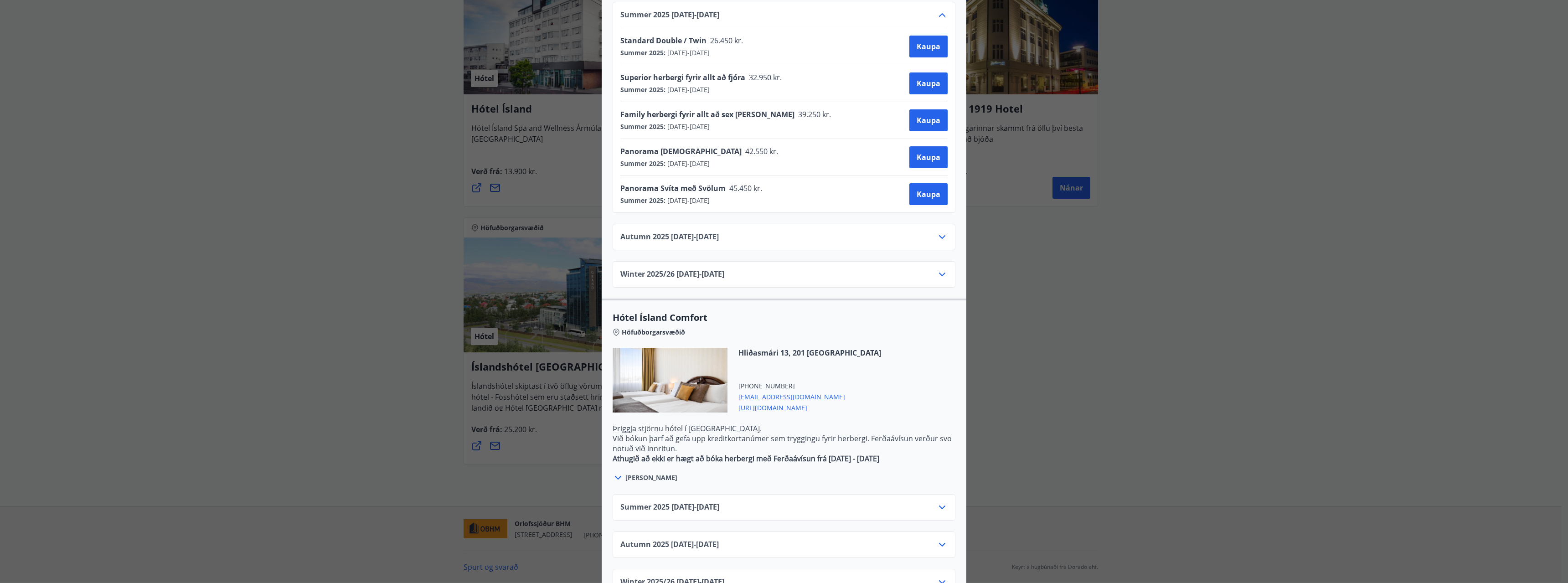
click at [945, 494] on div "Summer [PHONE_NUMBER][DATE] - [DATE]" at bounding box center [784, 507] width 343 height 26
click at [939, 502] on icon at bounding box center [942, 507] width 11 height 11
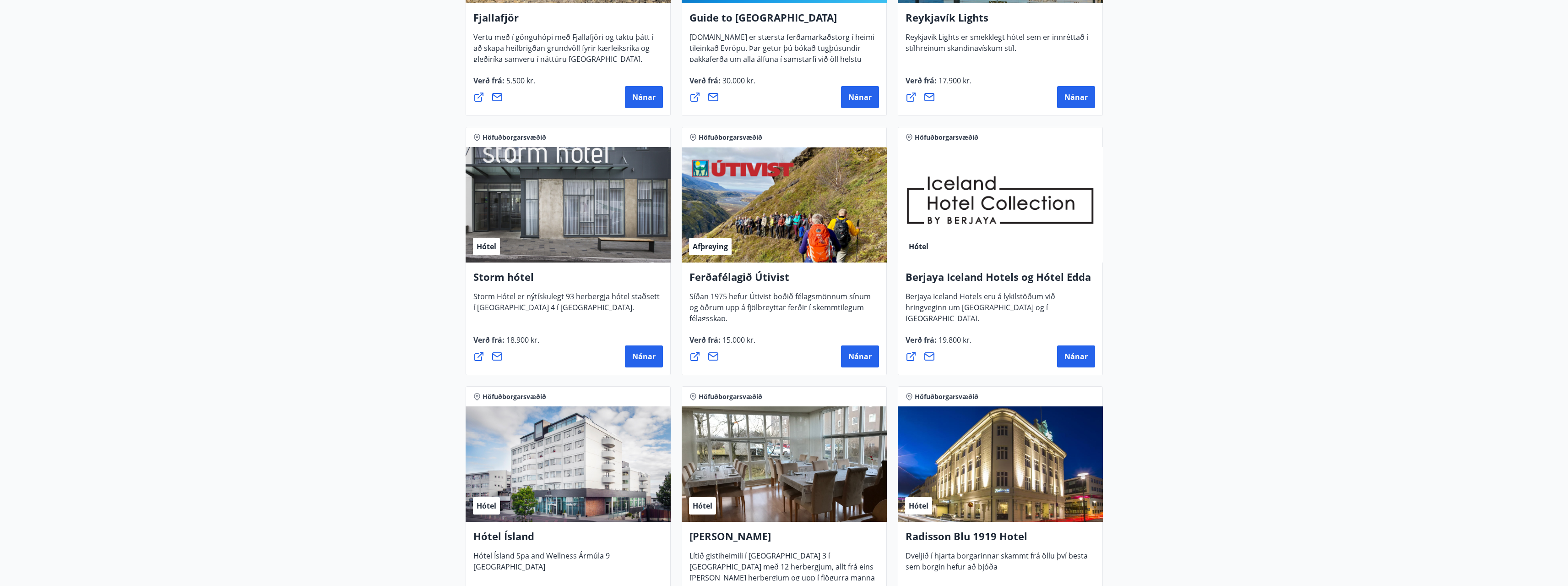
scroll to position [303, 0]
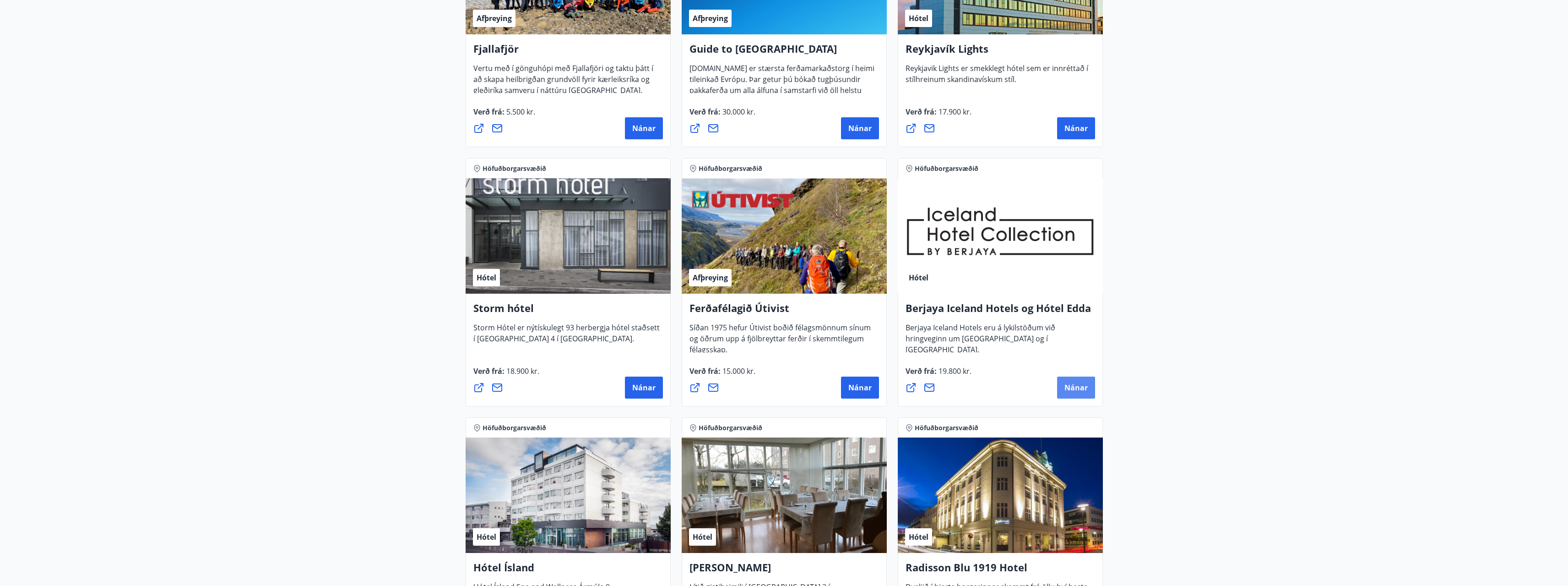
click at [1069, 381] on button "Nánar" at bounding box center [1076, 388] width 38 height 22
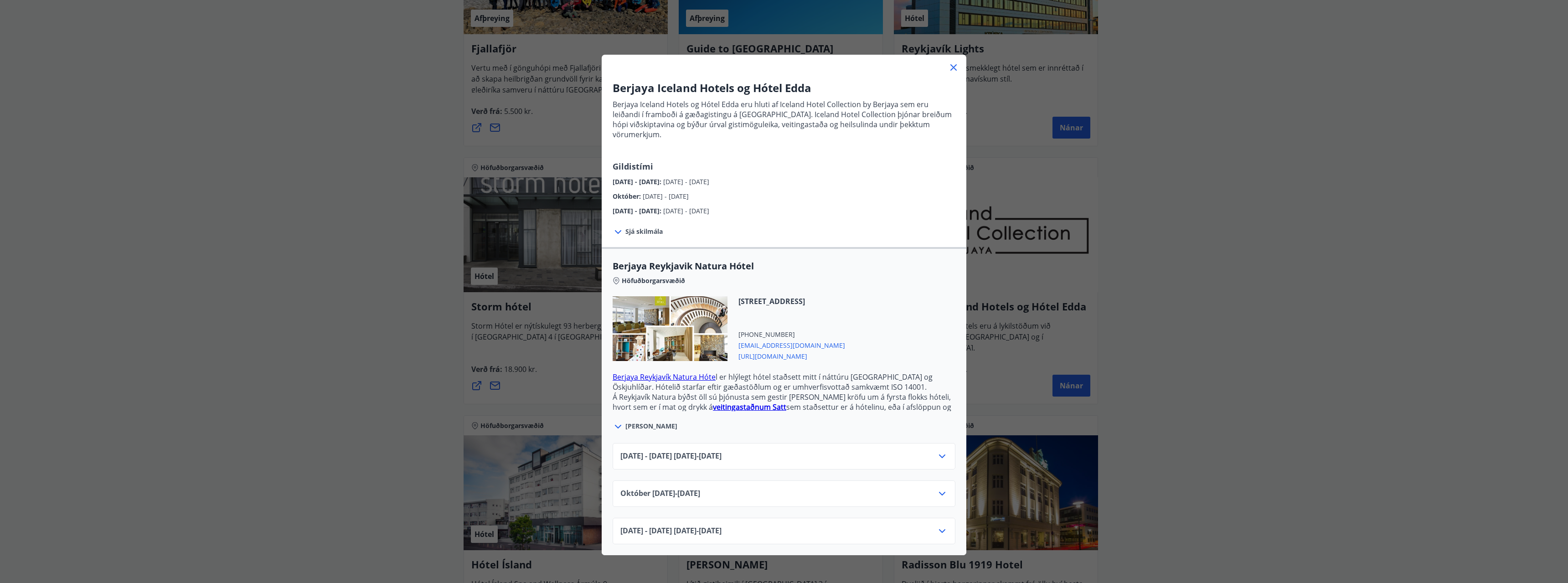
click at [938, 451] on icon at bounding box center [942, 456] width 11 height 11
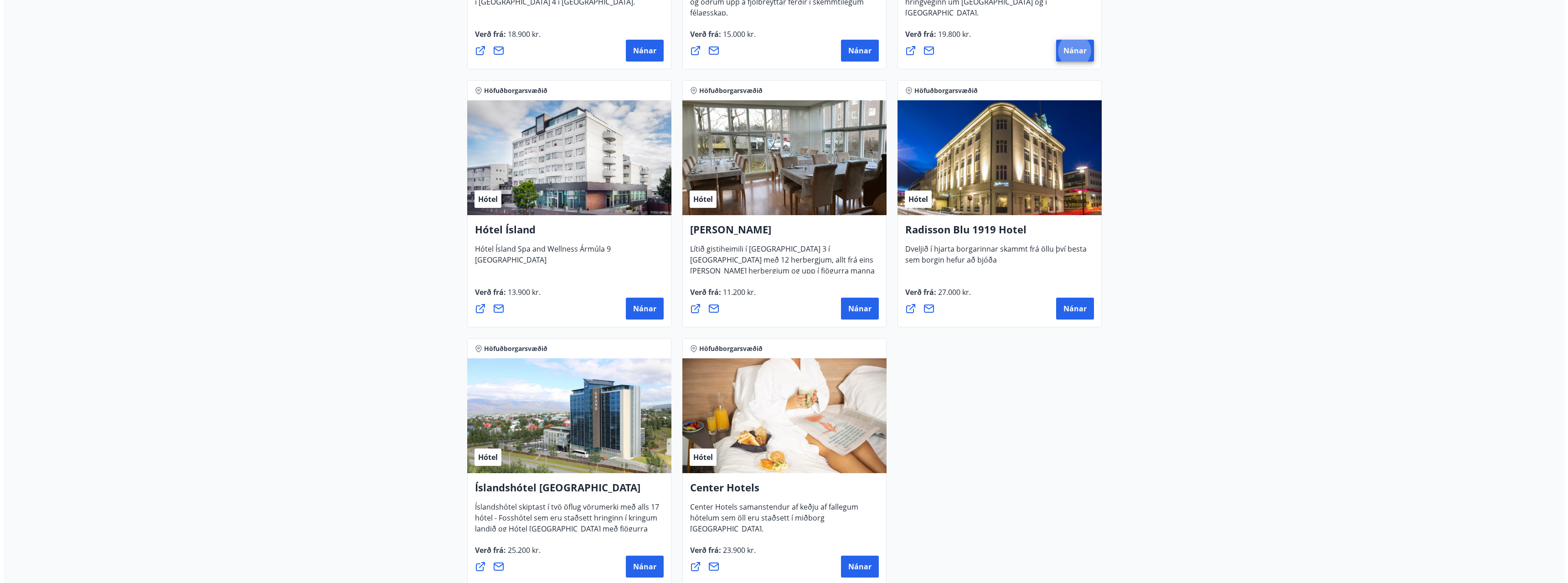
scroll to position [638, 0]
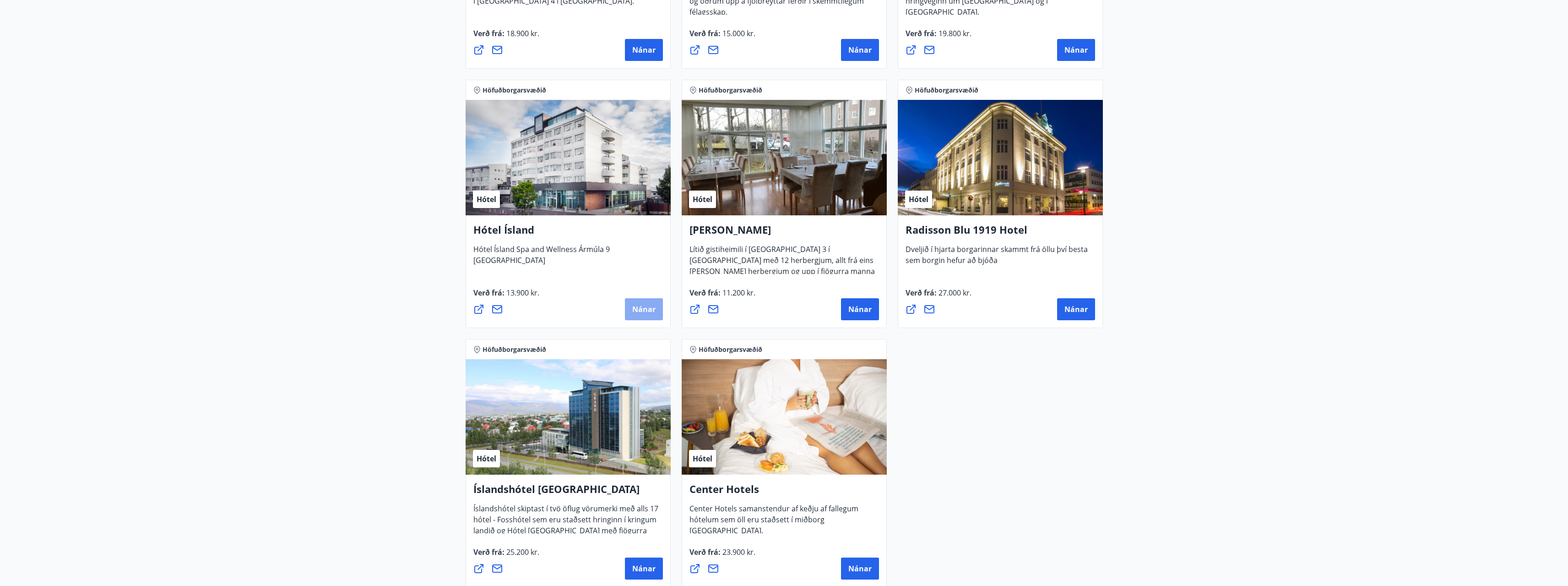
click at [635, 315] on button "Nánar" at bounding box center [644, 309] width 38 height 22
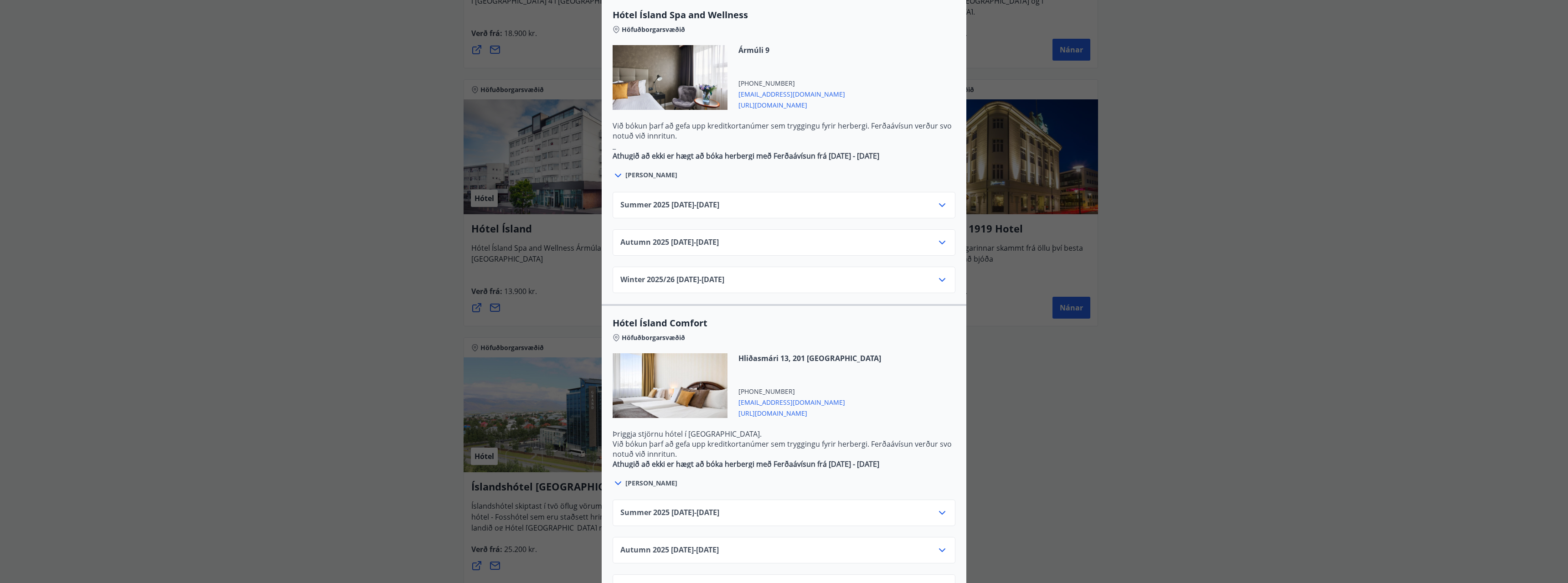
scroll to position [527, 0]
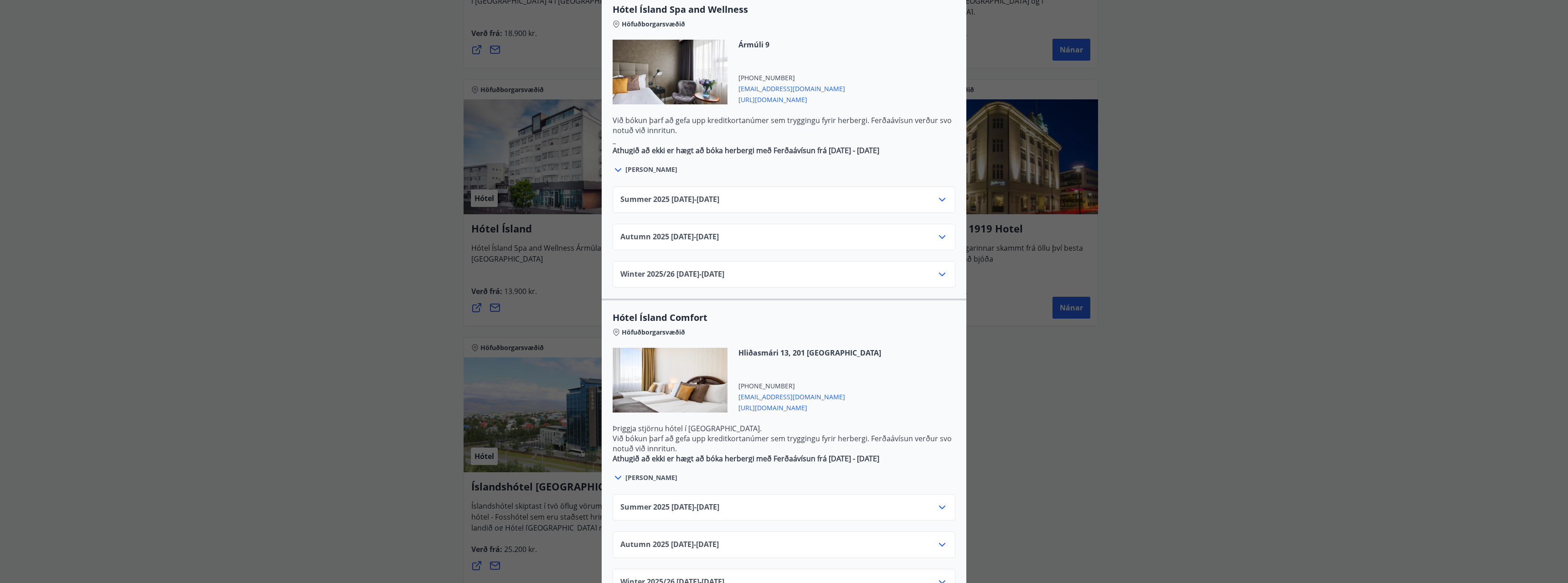
click at [937, 194] on icon at bounding box center [942, 199] width 11 height 11
